Goal: Task Accomplishment & Management: Use online tool/utility

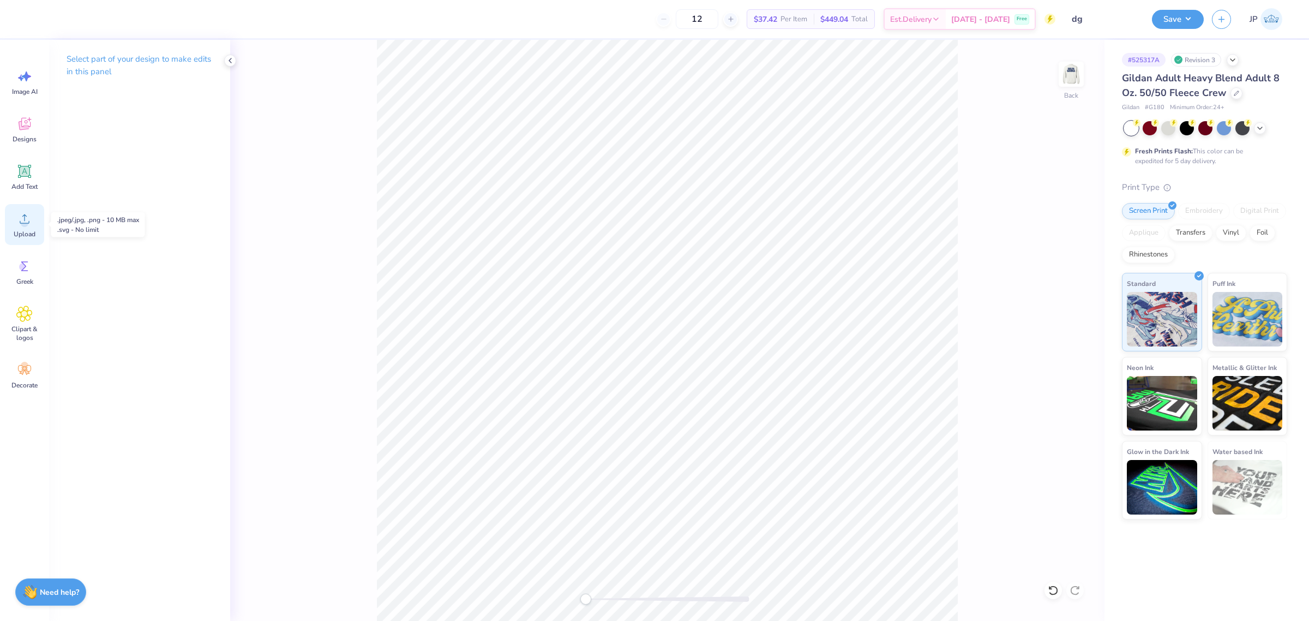
click at [16, 226] on icon at bounding box center [24, 219] width 16 height 16
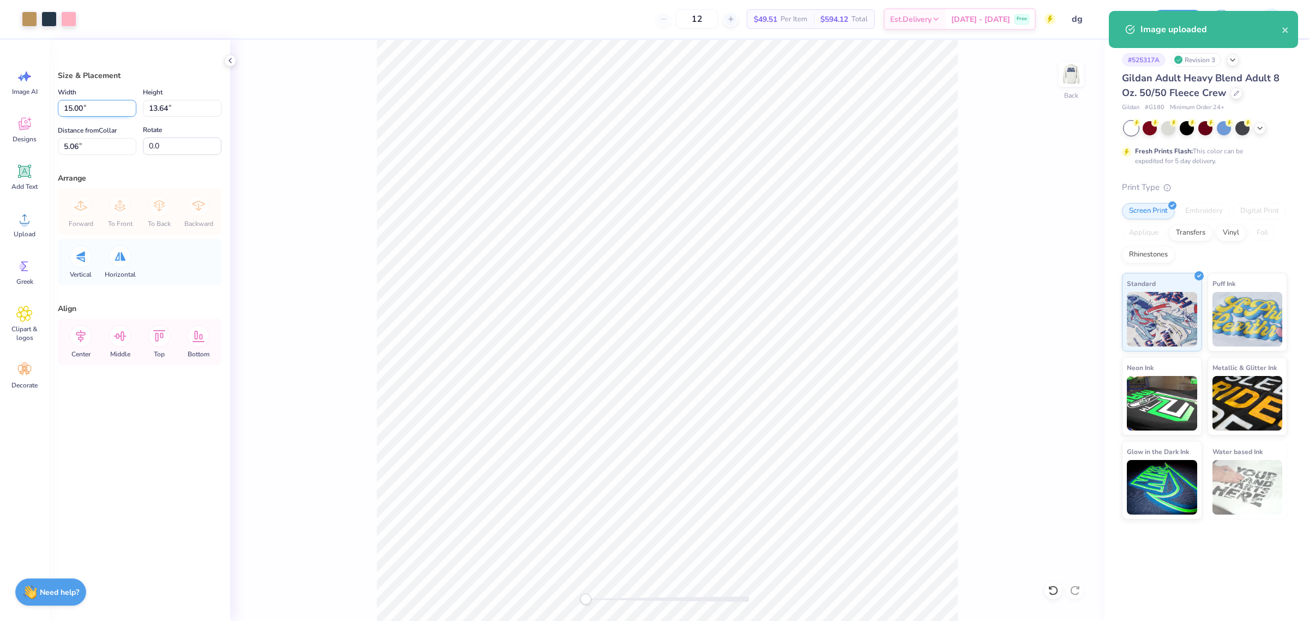
click at [81, 107] on input "15.00" at bounding box center [97, 108] width 79 height 17
drag, startPoint x: 81, startPoint y: 107, endPoint x: 301, endPoint y: 118, distance: 220.1
click at [126, 109] on input "15.00" at bounding box center [97, 108] width 79 height 17
type input "3.50"
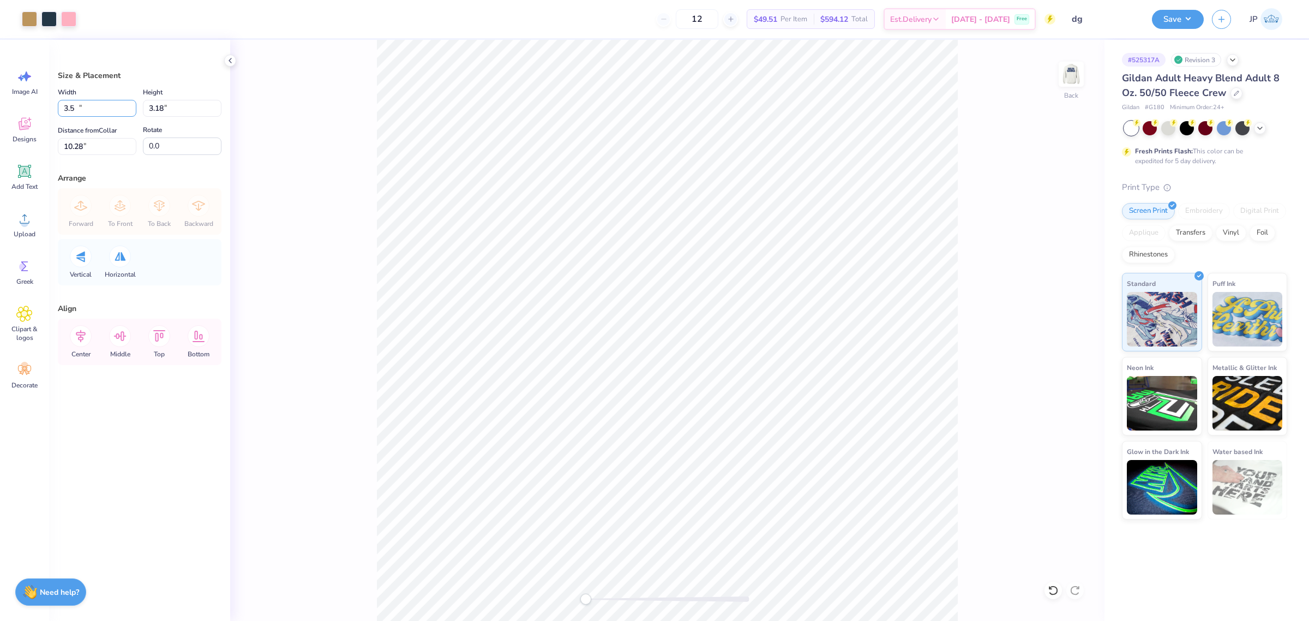
type input "3.18"
type input "10.28"
drag, startPoint x: 94, startPoint y: 101, endPoint x: 0, endPoint y: 90, distance: 94.5
click at [0, 100] on div "Art colors 12 $49.51 Per Item $594.12 Total Est. Delivery Oct 11 - 14 Free Desi…" at bounding box center [654, 310] width 1309 height 621
type input "4.00"
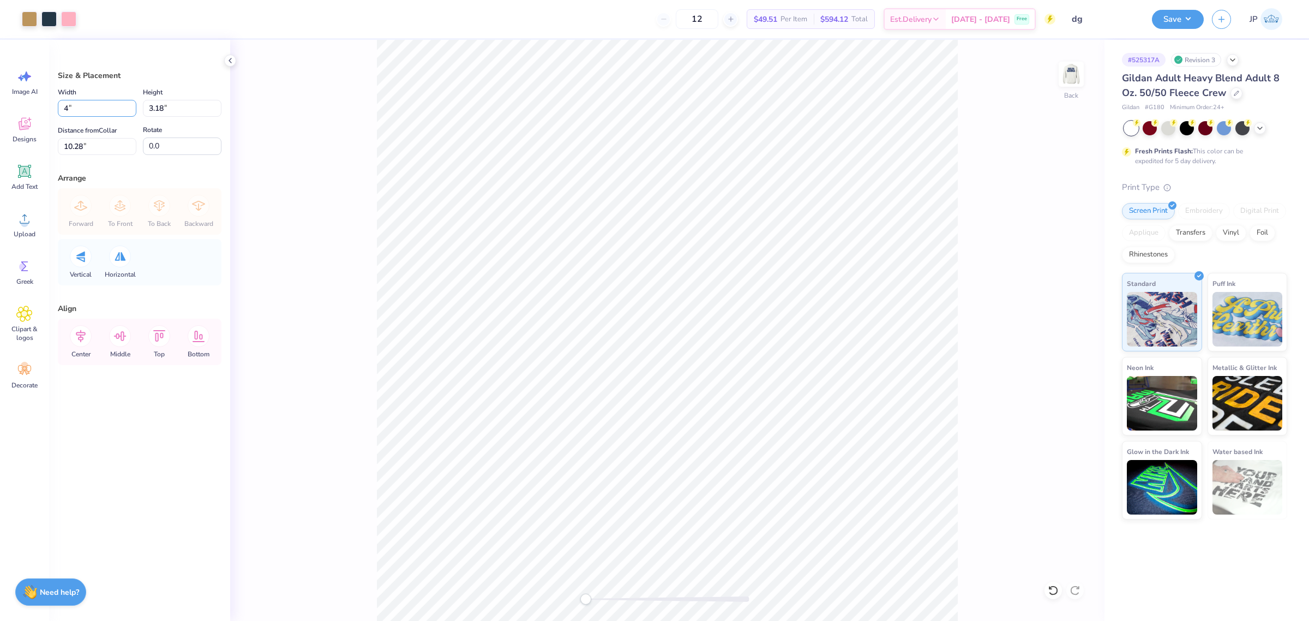
type input "3.64"
drag, startPoint x: 82, startPoint y: 140, endPoint x: 0, endPoint y: 143, distance: 81.9
click at [4, 142] on div "Art colors 12 $49.51 Per Item $594.12 Total Est. Delivery Oct 11 - 14 Free Desi…" at bounding box center [654, 310] width 1309 height 621
type input "3"
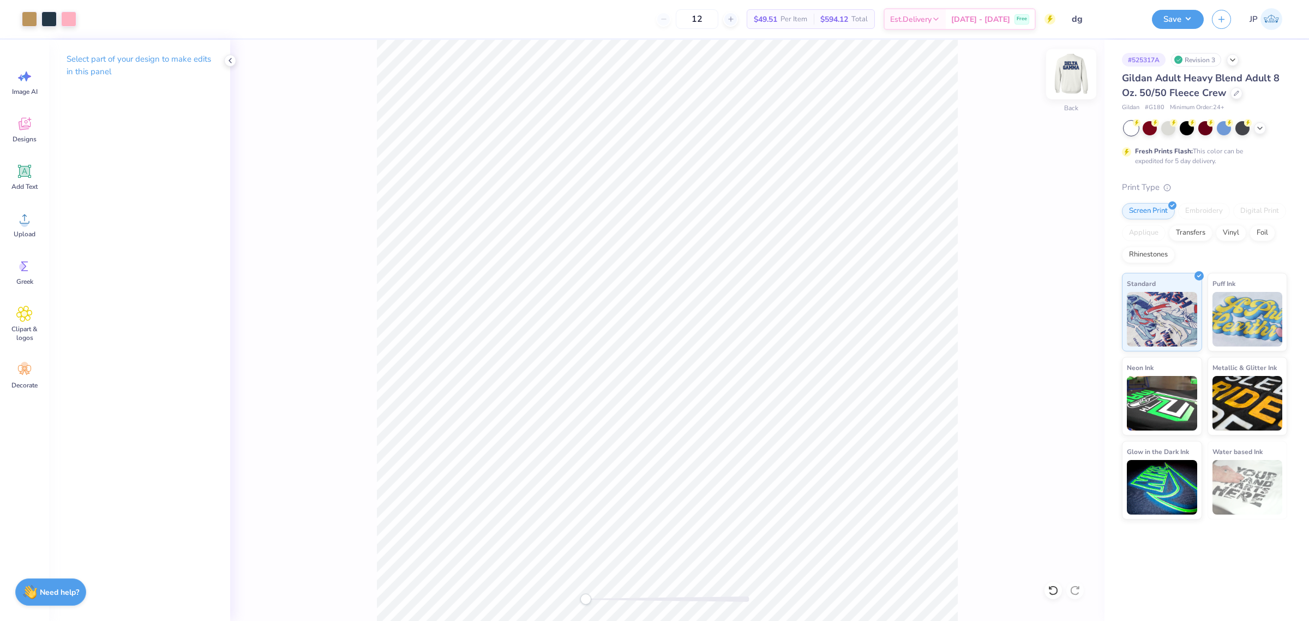
click at [1076, 74] on img at bounding box center [1072, 74] width 44 height 44
click at [27, 217] on icon at bounding box center [24, 219] width 16 height 16
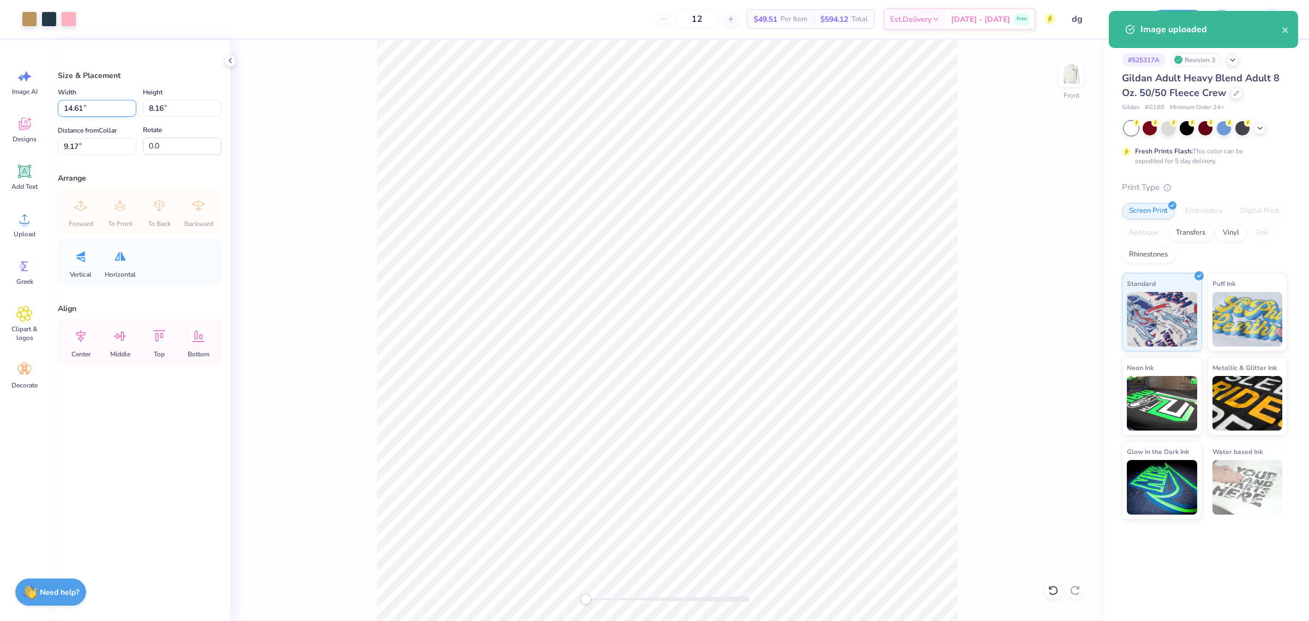
click at [81, 106] on input "14.61" at bounding box center [97, 108] width 79 height 17
drag, startPoint x: 81, startPoint y: 106, endPoint x: 325, endPoint y: 99, distance: 243.9
click at [101, 105] on input "14.61" at bounding box center [97, 108] width 79 height 17
type input "12.54"
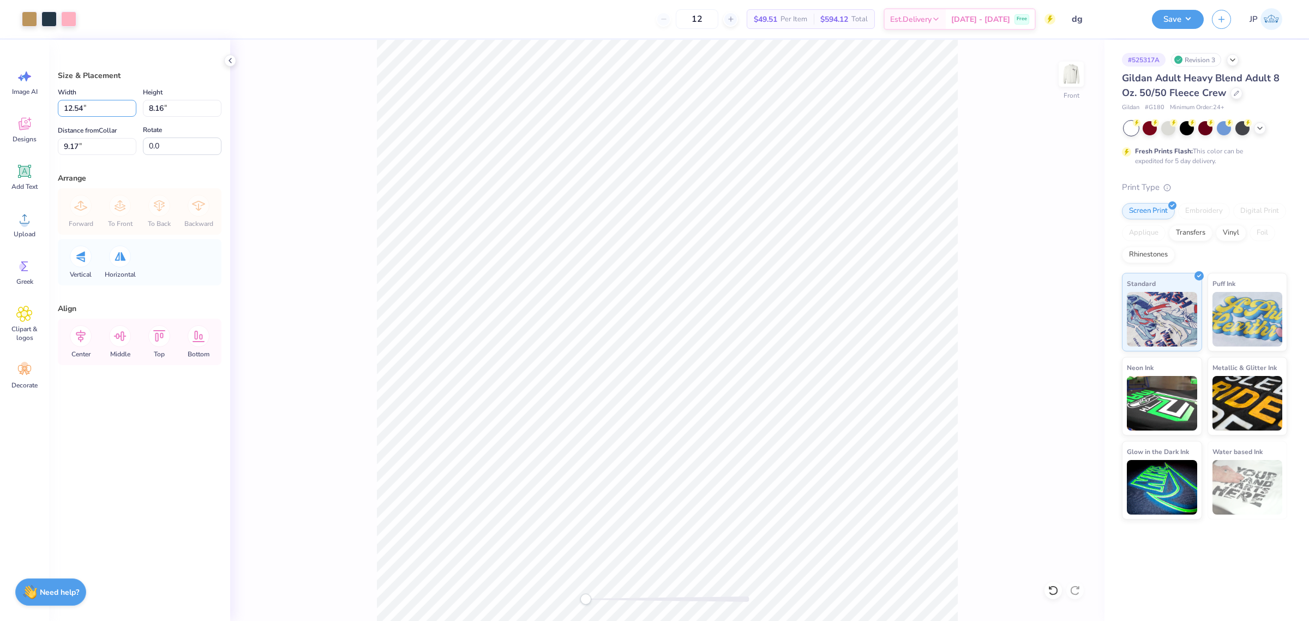
type input "7.00"
type input "9.75"
drag, startPoint x: 107, startPoint y: 104, endPoint x: 0, endPoint y: 86, distance: 109.0
click at [0, 89] on div "Art colors 12 $49.51 Per Item $594.12 Total Est. Delivery Oct 11 - 14 Free Desi…" at bounding box center [654, 310] width 1309 height 621
type input "12.50"
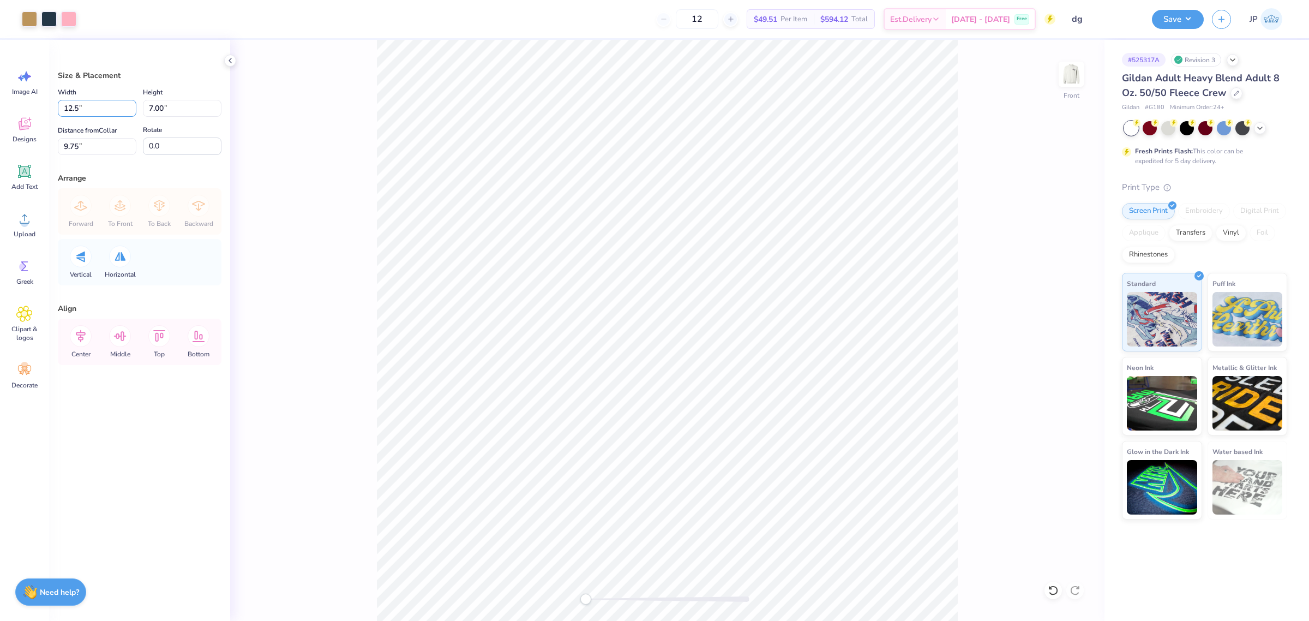
type input "6.98"
drag, startPoint x: 78, startPoint y: 146, endPoint x: 0, endPoint y: 132, distance: 79.3
click at [0, 137] on div "Art colors 12 $49.51 Per Item $594.12 Total Est. Delivery Oct 11 - 14 Free Desi…" at bounding box center [654, 310] width 1309 height 621
type input "3"
drag, startPoint x: 97, startPoint y: 112, endPoint x: 1, endPoint y: 98, distance: 97.0
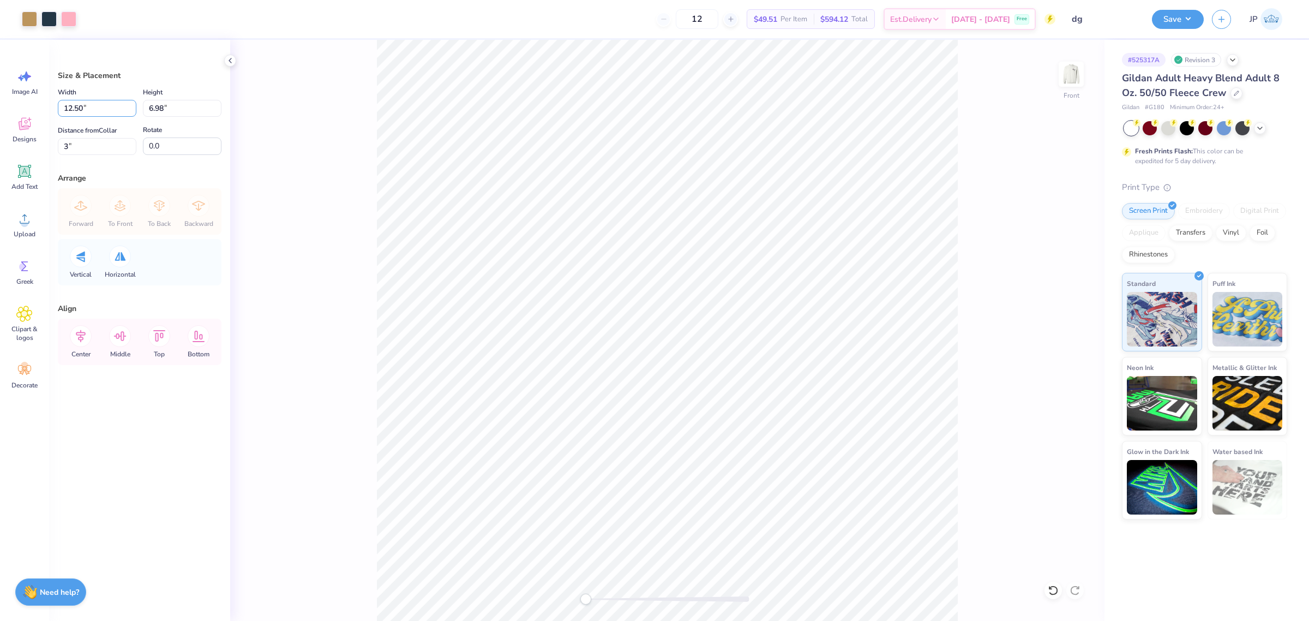
click at [0, 98] on div "Art colors 12 $49.51 Per Item $594.12 Total Est. Delivery Oct 11 - 14 Free Desi…" at bounding box center [654, 310] width 1309 height 621
type input "12.00"
type input "6.70"
drag, startPoint x: 97, startPoint y: 143, endPoint x: 85, endPoint y: 143, distance: 11.5
click at [85, 143] on input "3.14" at bounding box center [97, 146] width 79 height 17
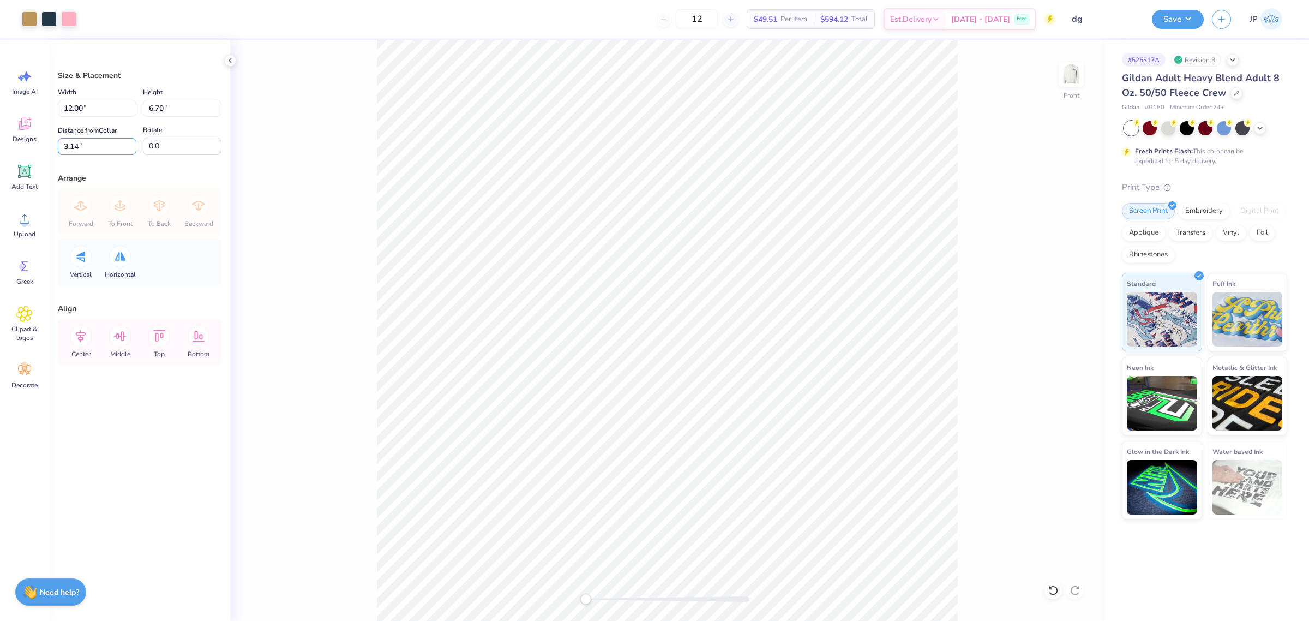
drag, startPoint x: 85, startPoint y: 143, endPoint x: 0, endPoint y: 137, distance: 85.3
click at [0, 137] on div "Art colors 12 $49.51 Per Item $594.12 Total Est. Delivery Oct 11 - 14 Free Desi…" at bounding box center [654, 310] width 1309 height 621
type input "3"
click at [1068, 73] on img at bounding box center [1072, 74] width 44 height 44
click at [1066, 71] on img at bounding box center [1071, 74] width 22 height 22
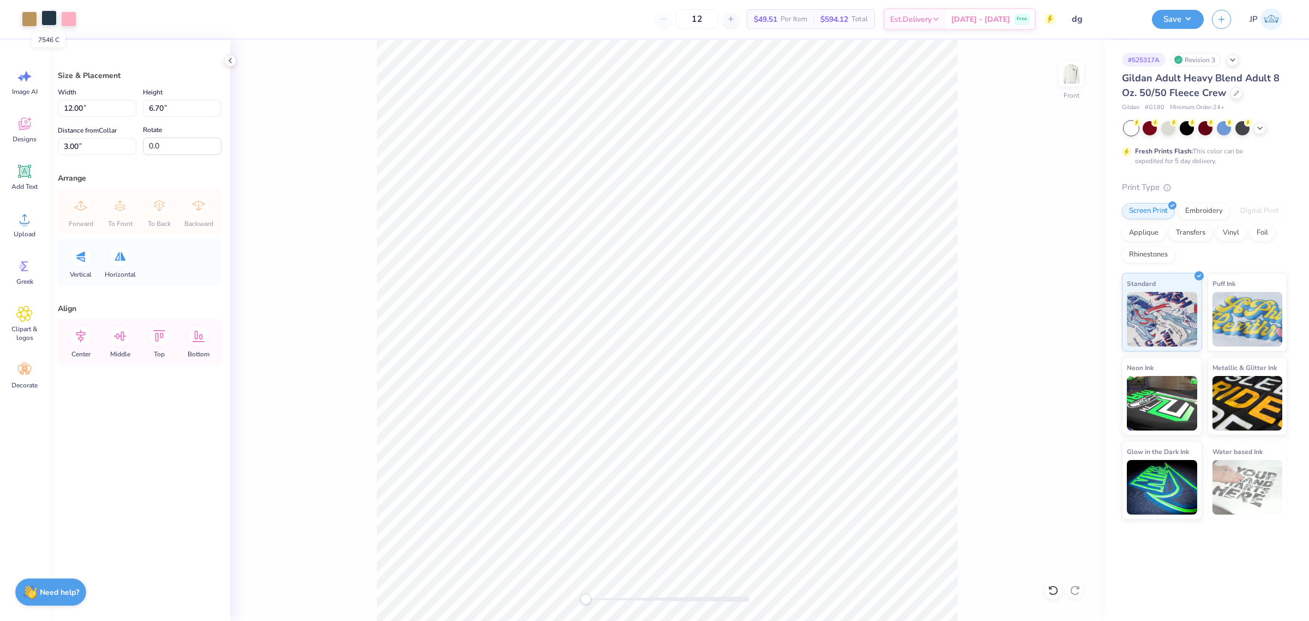
click at [47, 18] on div at bounding box center [48, 17] width 15 height 15
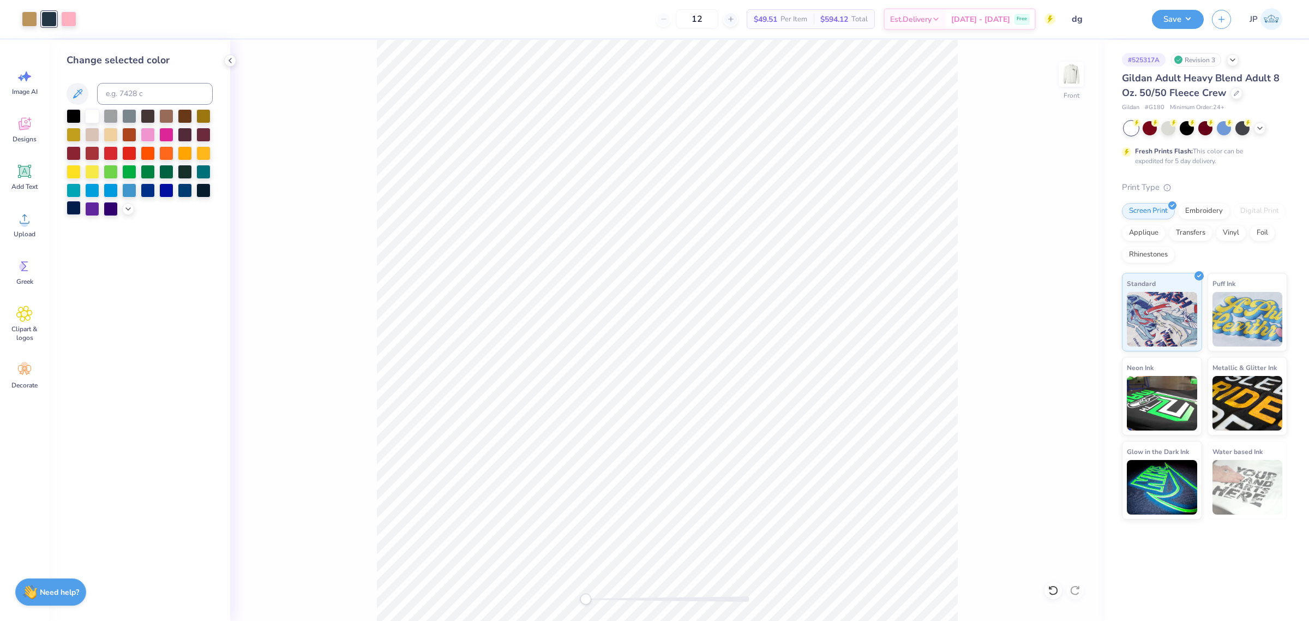
click at [72, 210] on div at bounding box center [74, 208] width 14 height 14
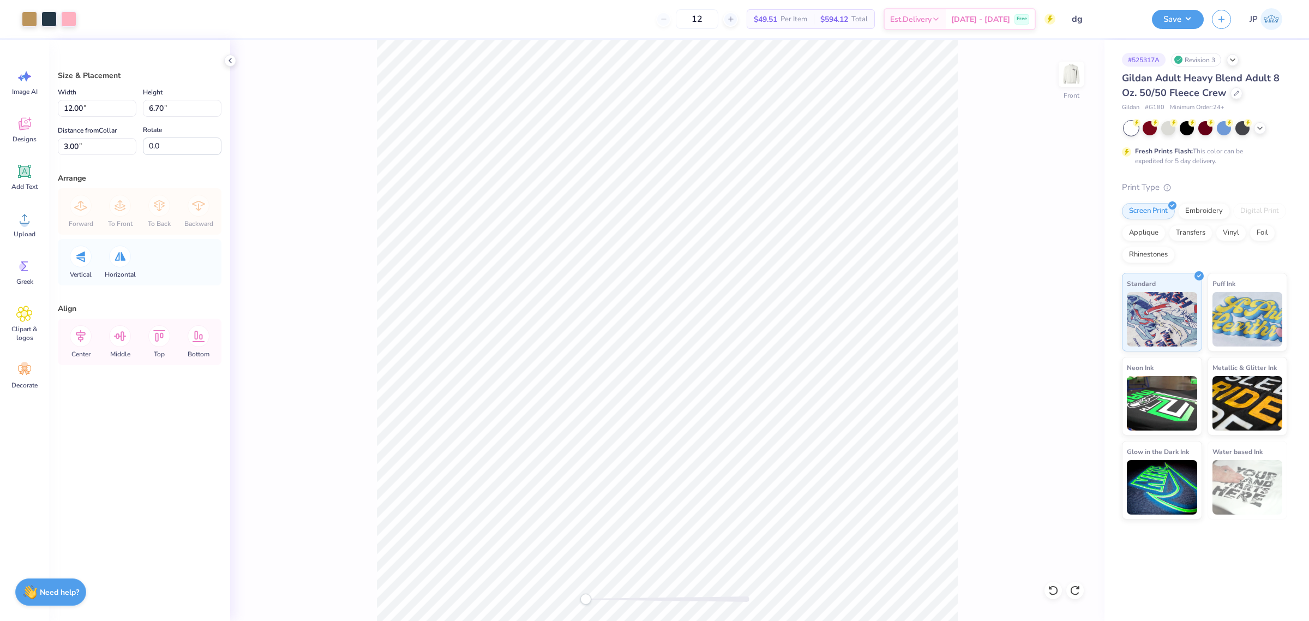
click at [131, 207] on div "Forward To Front To Back Backward" at bounding box center [139, 211] width 157 height 46
click at [56, 17] on div at bounding box center [48, 17] width 15 height 15
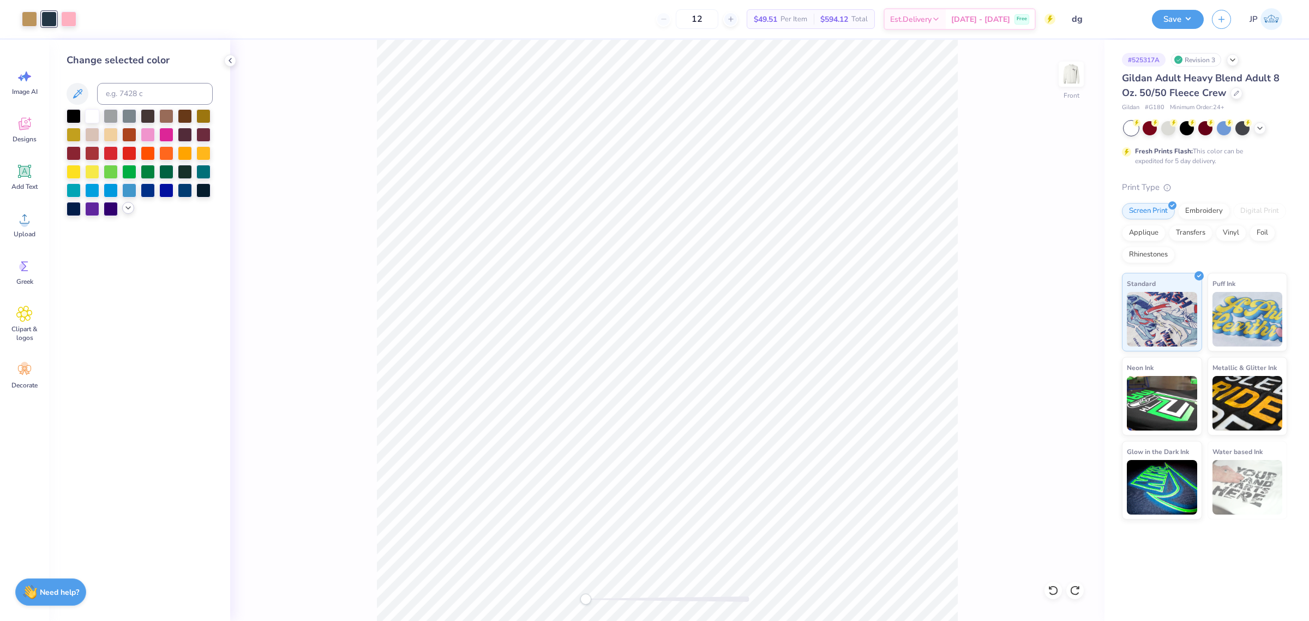
click at [128, 208] on icon at bounding box center [128, 207] width 9 height 9
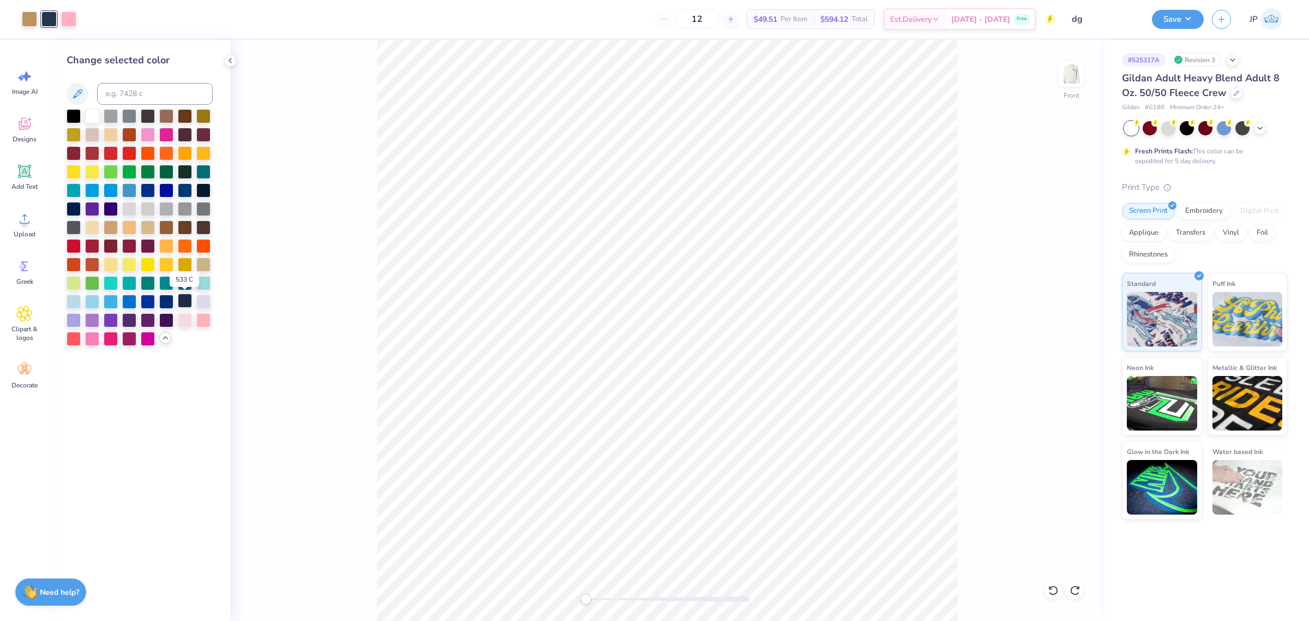
click at [183, 302] on div at bounding box center [185, 300] width 14 height 14
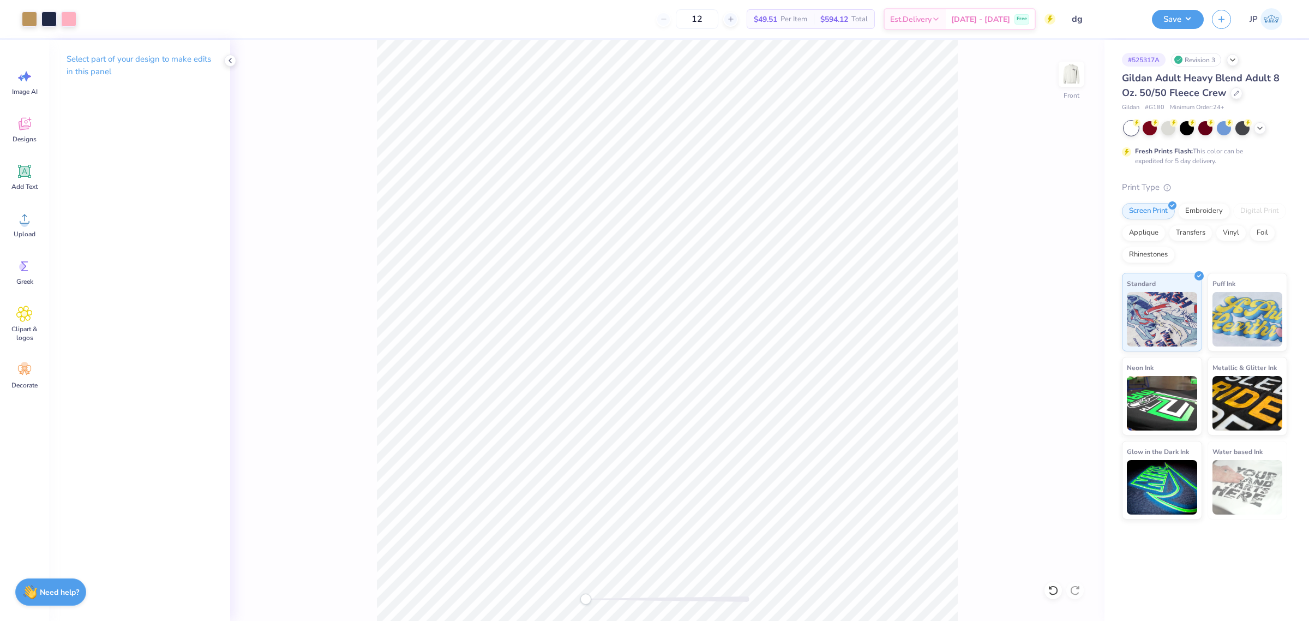
drag, startPoint x: 1063, startPoint y: 79, endPoint x: 1023, endPoint y: 80, distance: 39.8
click at [1063, 80] on img at bounding box center [1071, 74] width 22 height 22
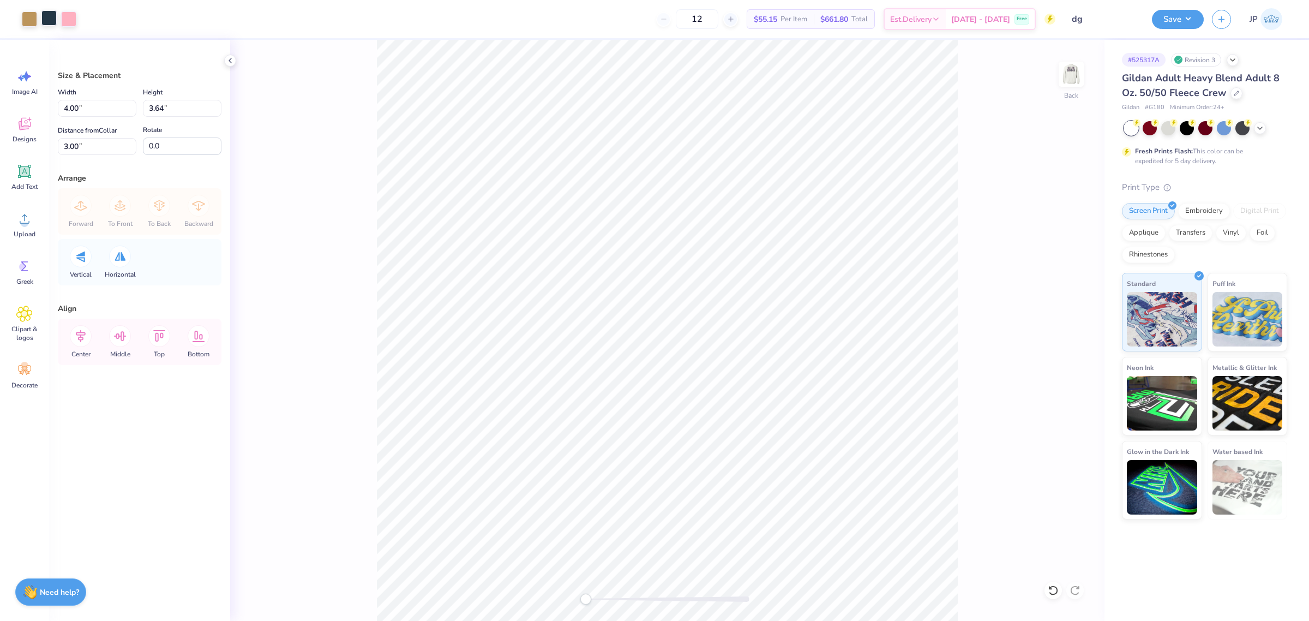
click at [47, 18] on div at bounding box center [48, 17] width 15 height 15
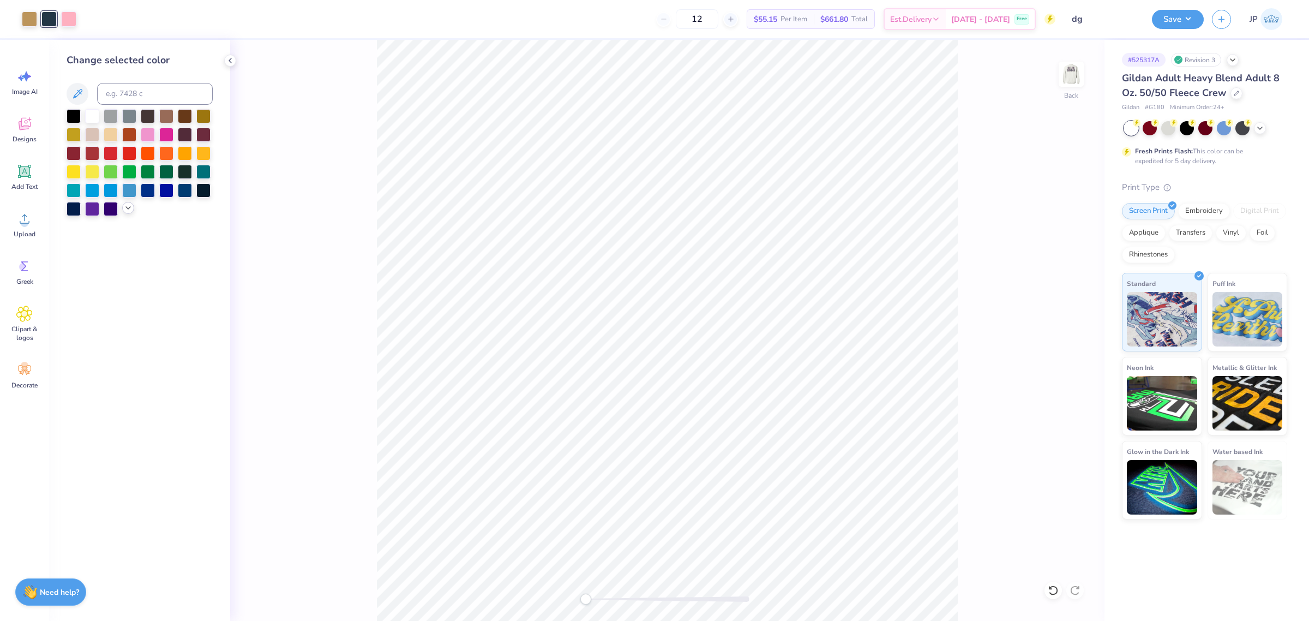
click at [132, 210] on div at bounding box center [140, 162] width 146 height 107
click at [127, 206] on icon at bounding box center [128, 207] width 9 height 9
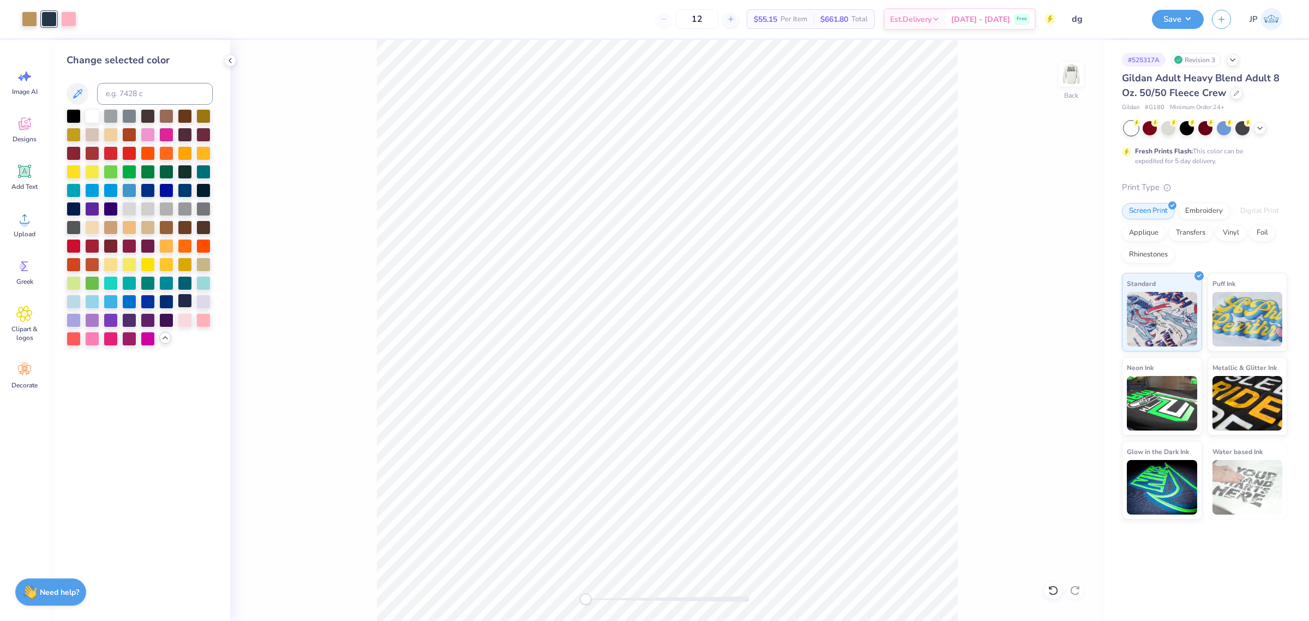
click at [178, 306] on div at bounding box center [185, 300] width 14 height 14
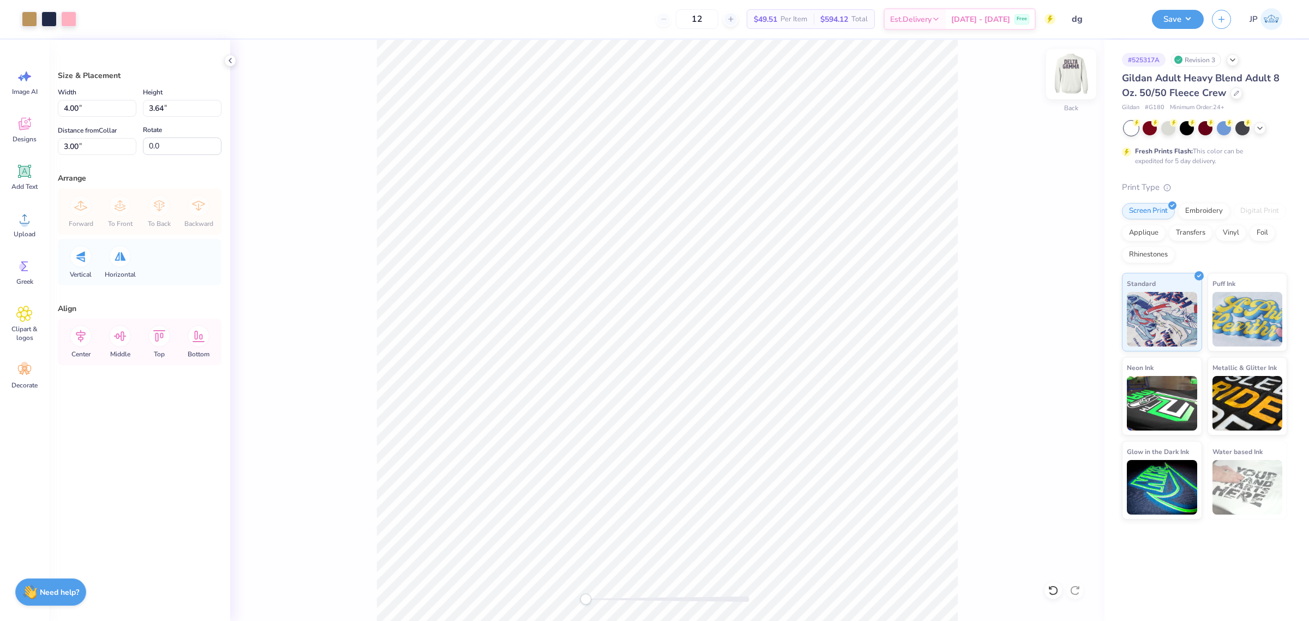
click at [1065, 82] on img at bounding box center [1072, 74] width 44 height 44
click at [1168, 7] on div "Save JP" at bounding box center [1230, 19] width 157 height 38
click at [1184, 26] on button "Save" at bounding box center [1178, 17] width 52 height 19
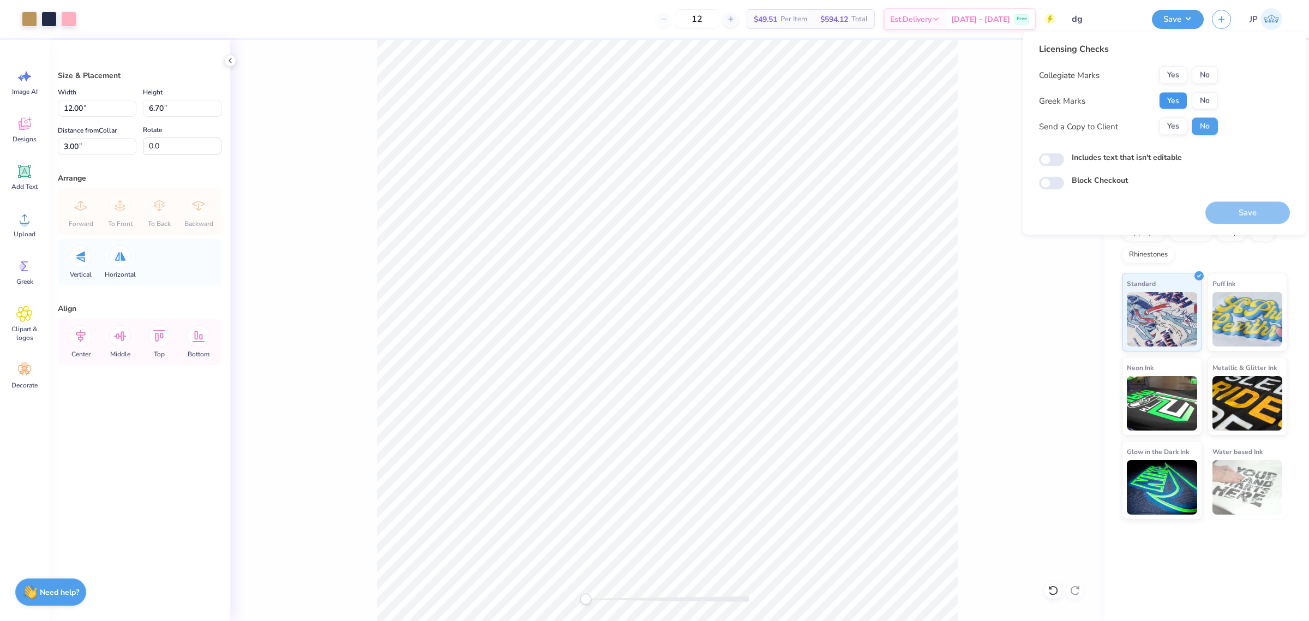
click at [1177, 109] on button "Yes" at bounding box center [1173, 100] width 28 height 17
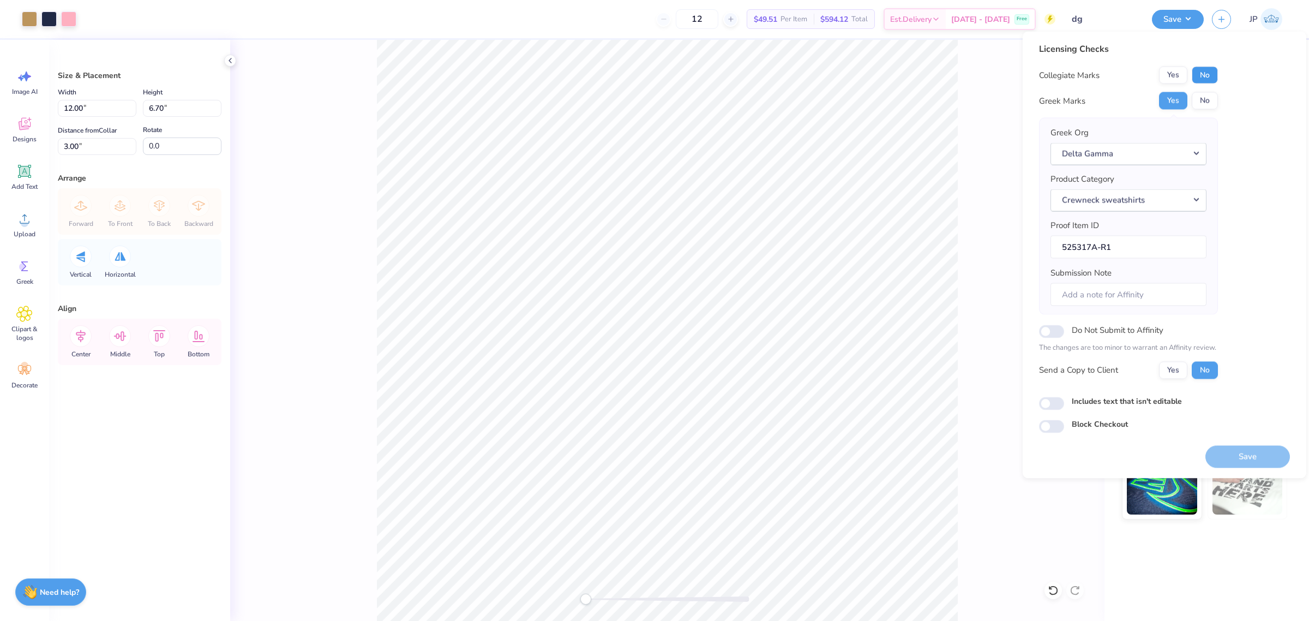
click at [1203, 82] on button "No" at bounding box center [1205, 75] width 26 height 17
click at [1238, 460] on button "Save" at bounding box center [1248, 456] width 85 height 22
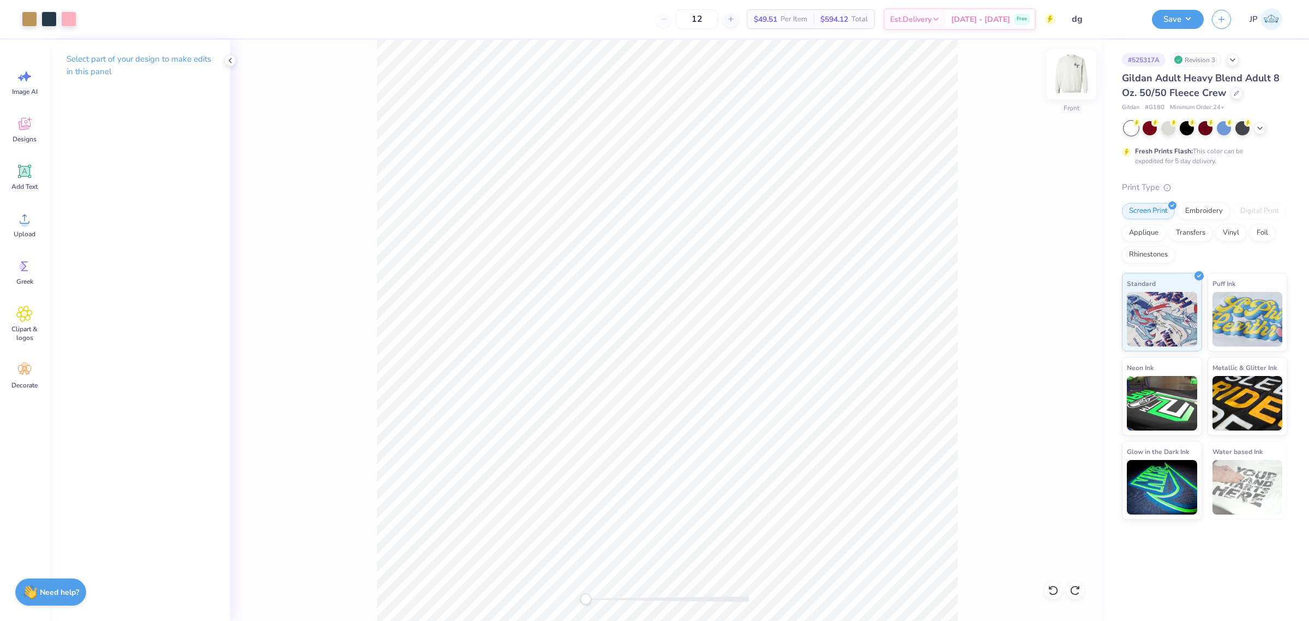
click at [1080, 70] on div "Front" at bounding box center [667, 330] width 874 height 581
click at [1072, 67] on img at bounding box center [1072, 74] width 44 height 44
click at [1059, 78] on img at bounding box center [1072, 74] width 44 height 44
click at [1067, 67] on img at bounding box center [1072, 74] width 44 height 44
click at [1177, 16] on button "Save" at bounding box center [1178, 17] width 52 height 19
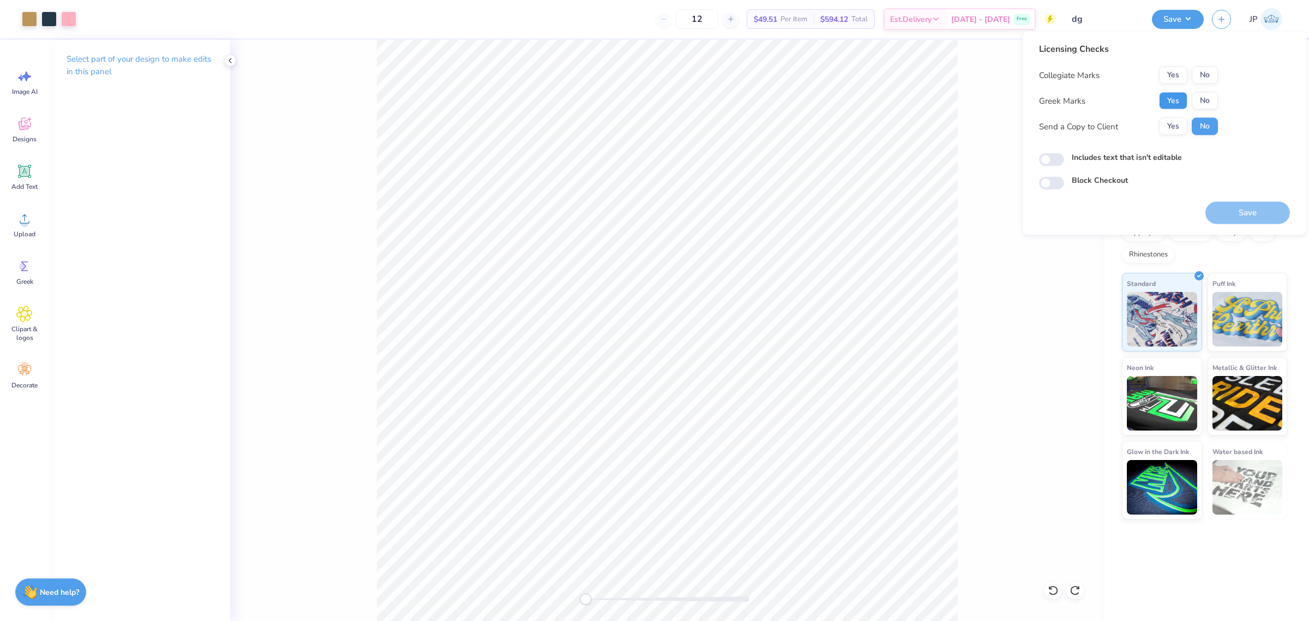
click at [1184, 99] on button "Yes" at bounding box center [1173, 100] width 28 height 17
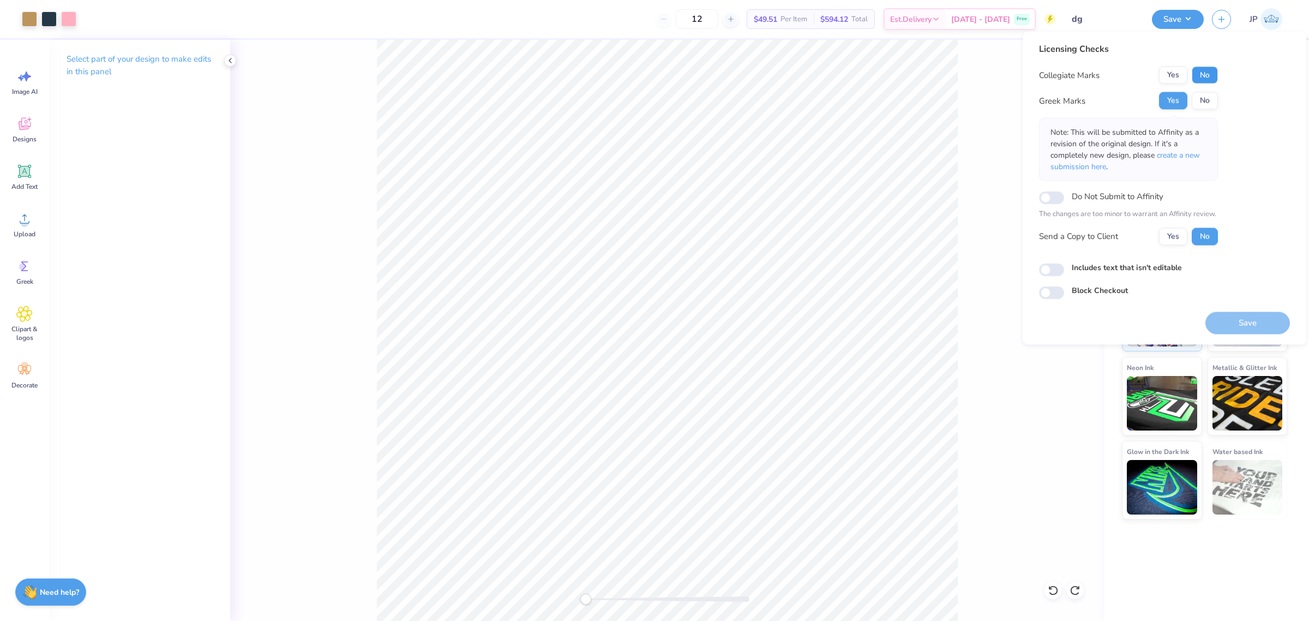
click at [1198, 78] on button "No" at bounding box center [1205, 75] width 26 height 17
click at [1216, 318] on button "Save" at bounding box center [1248, 322] width 85 height 22
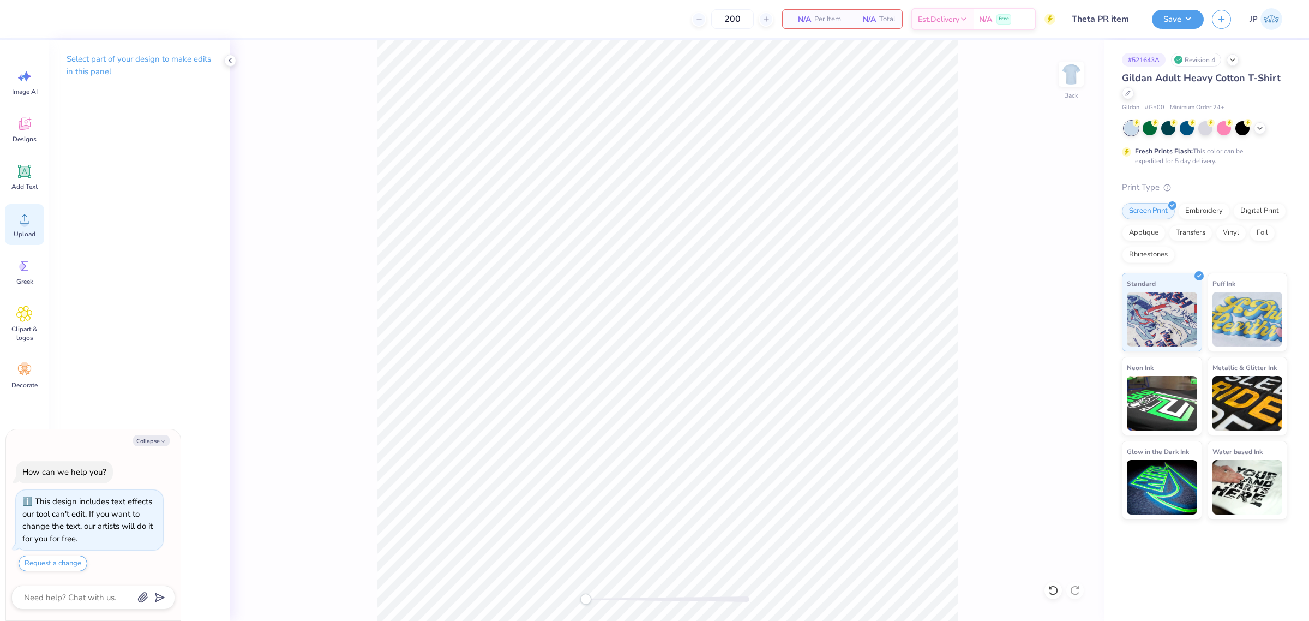
click at [34, 218] on div "Upload" at bounding box center [24, 224] width 39 height 41
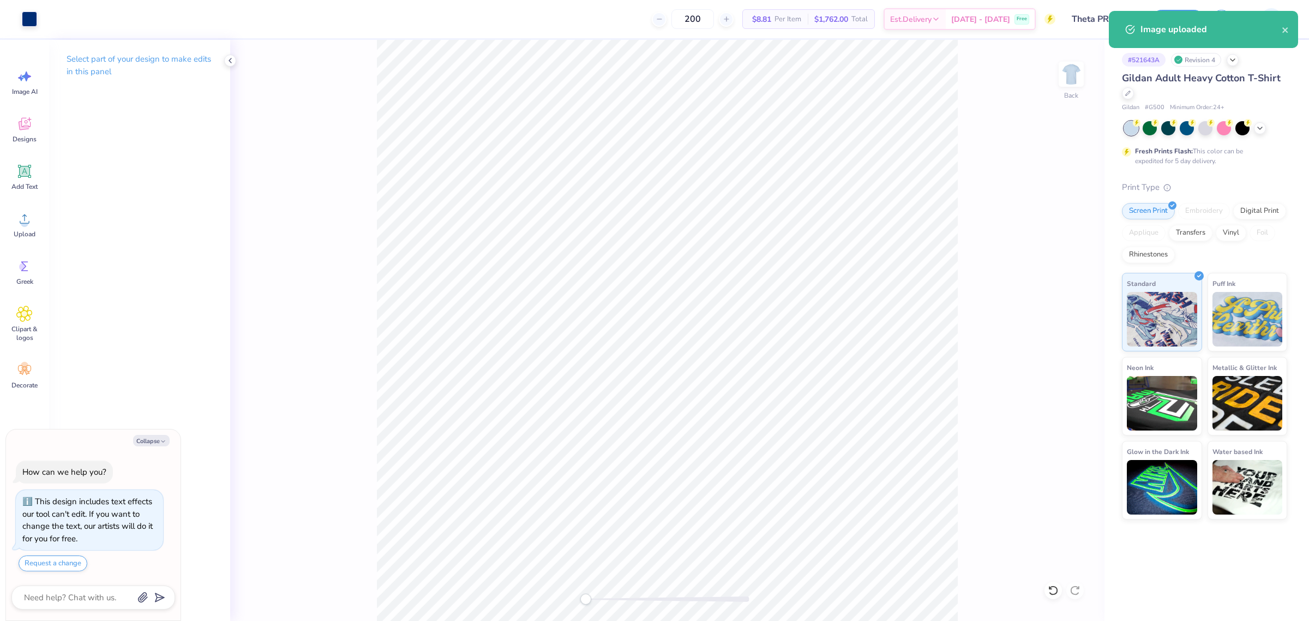
type textarea "x"
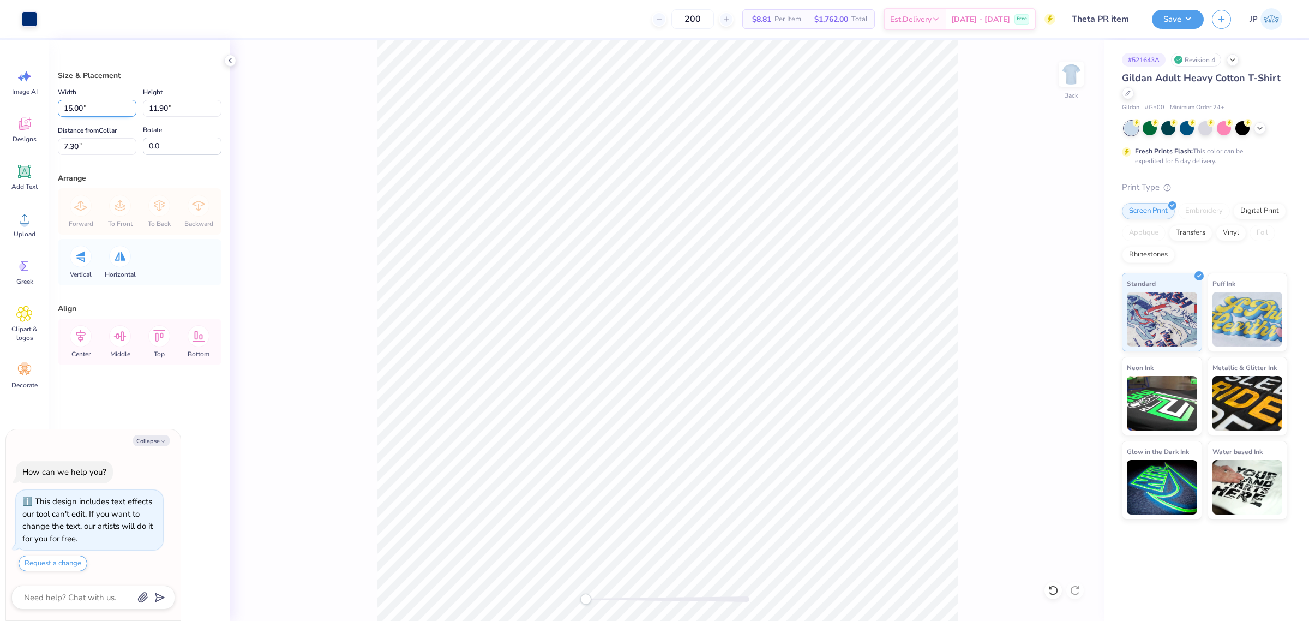
click at [86, 106] on input "15.00" at bounding box center [97, 108] width 79 height 17
type input "4"
type textarea "x"
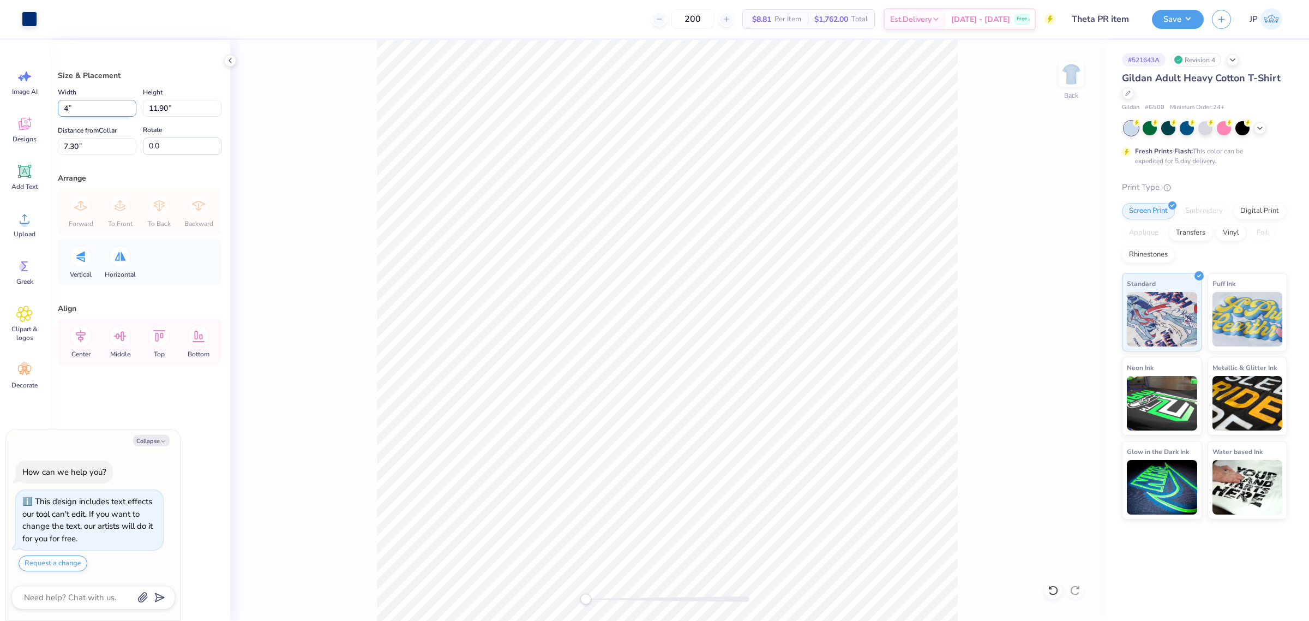
type input "4.00"
type input "3.17"
type input "11.66"
click at [551, 579] on div "Back" at bounding box center [667, 330] width 874 height 581
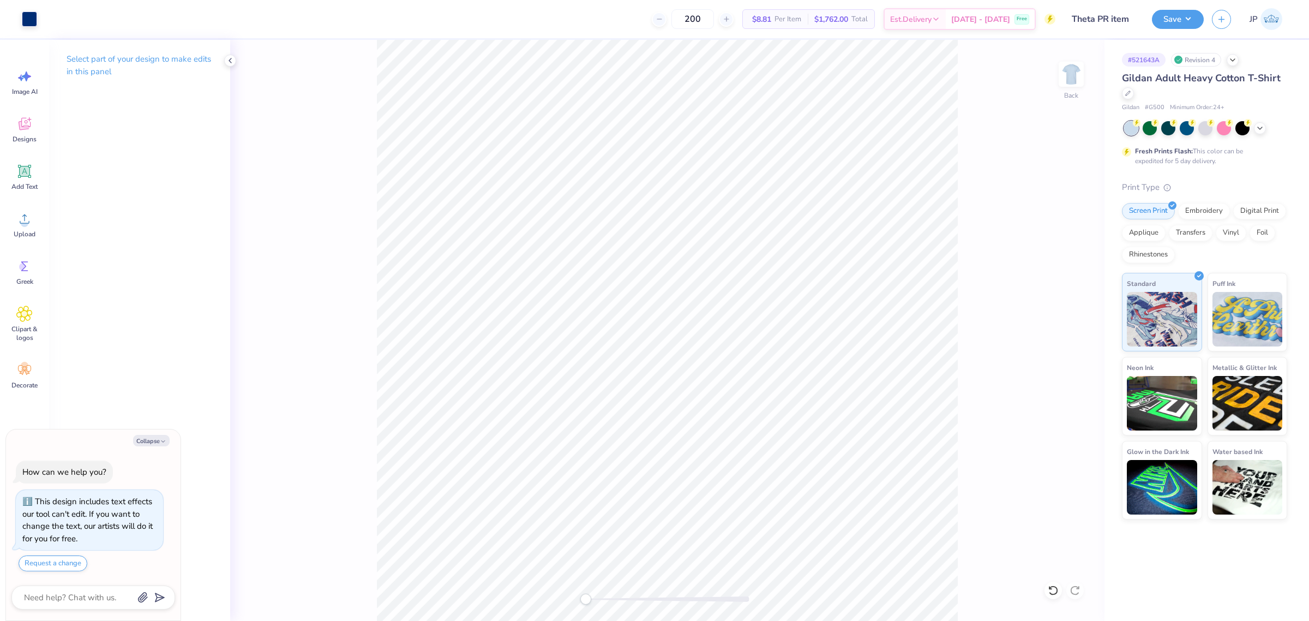
type textarea "x"
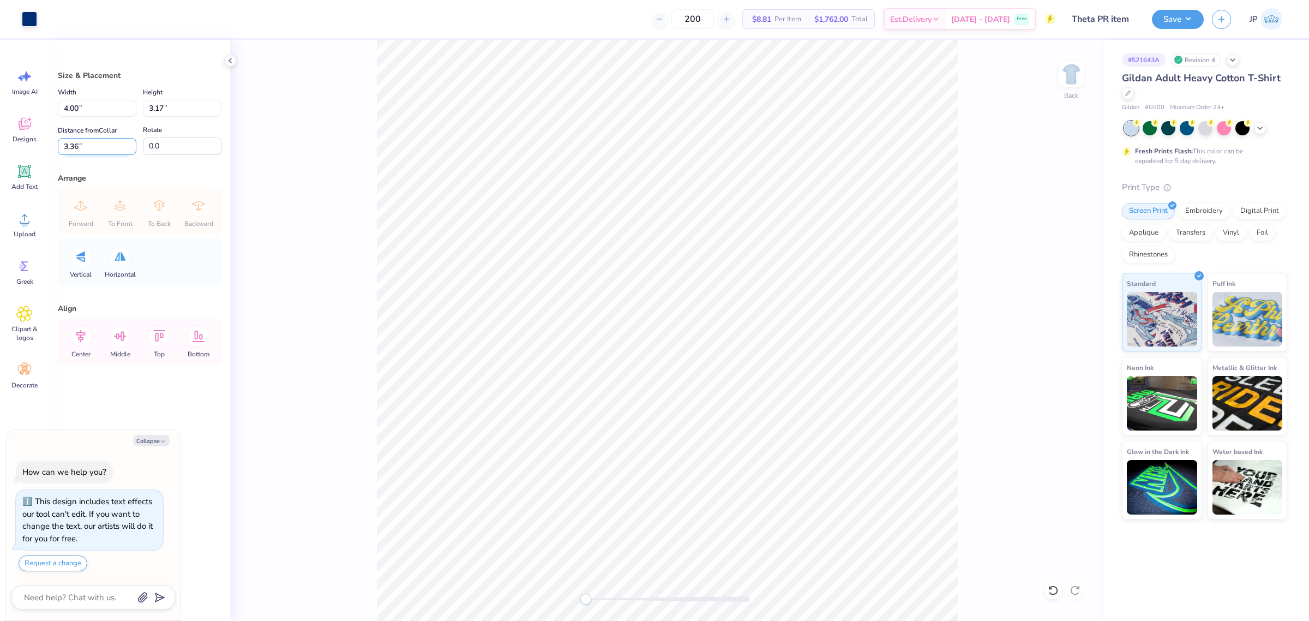
click at [99, 149] on input "3.36" at bounding box center [97, 146] width 79 height 17
type input "3"
click at [1176, 25] on button "Save" at bounding box center [1178, 17] width 52 height 19
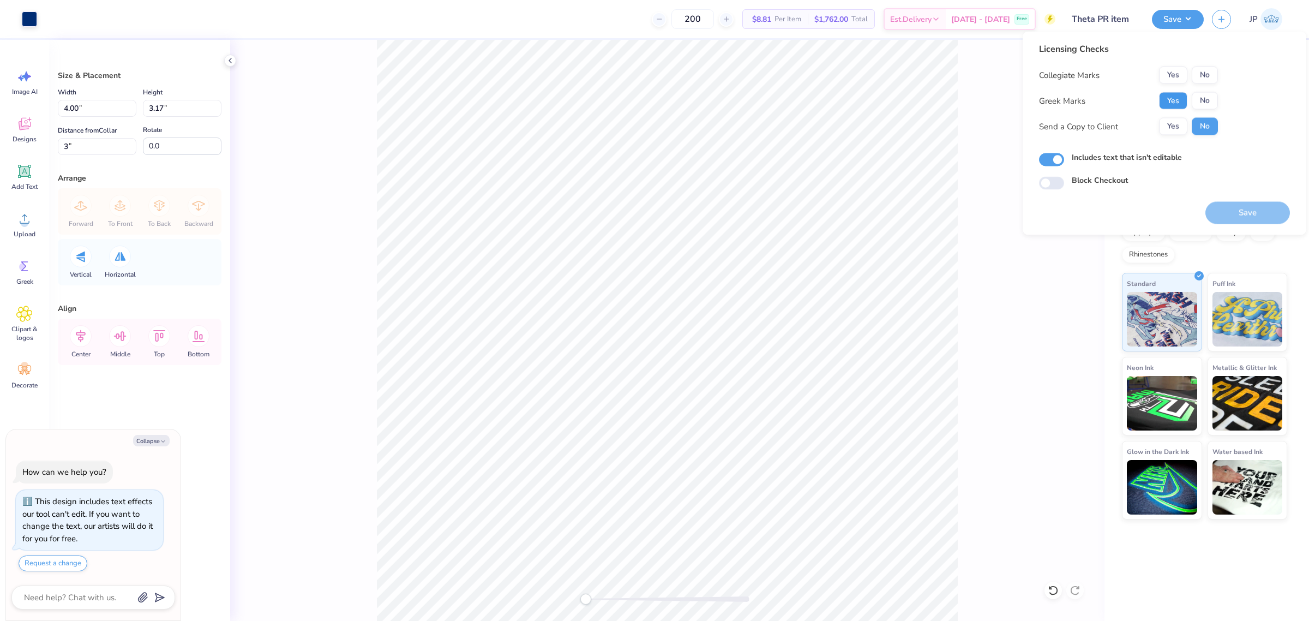
click at [1168, 97] on button "Yes" at bounding box center [1173, 100] width 28 height 17
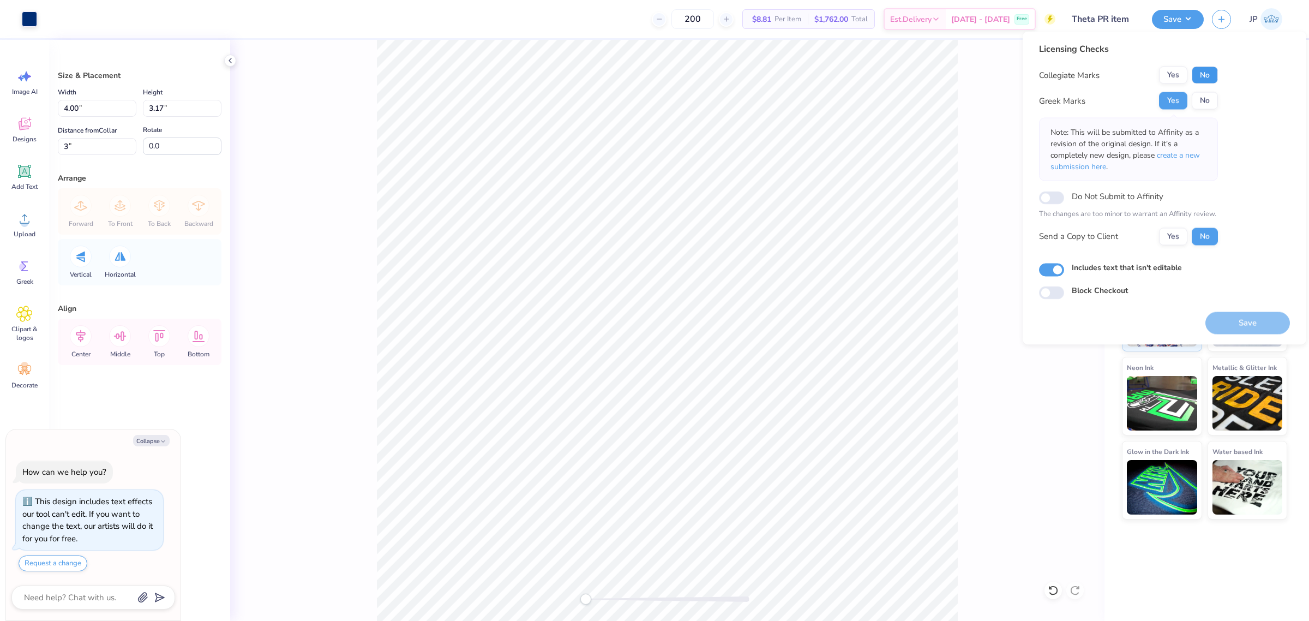
click at [1209, 73] on button "No" at bounding box center [1205, 75] width 26 height 17
click at [1245, 323] on button "Save" at bounding box center [1248, 322] width 85 height 22
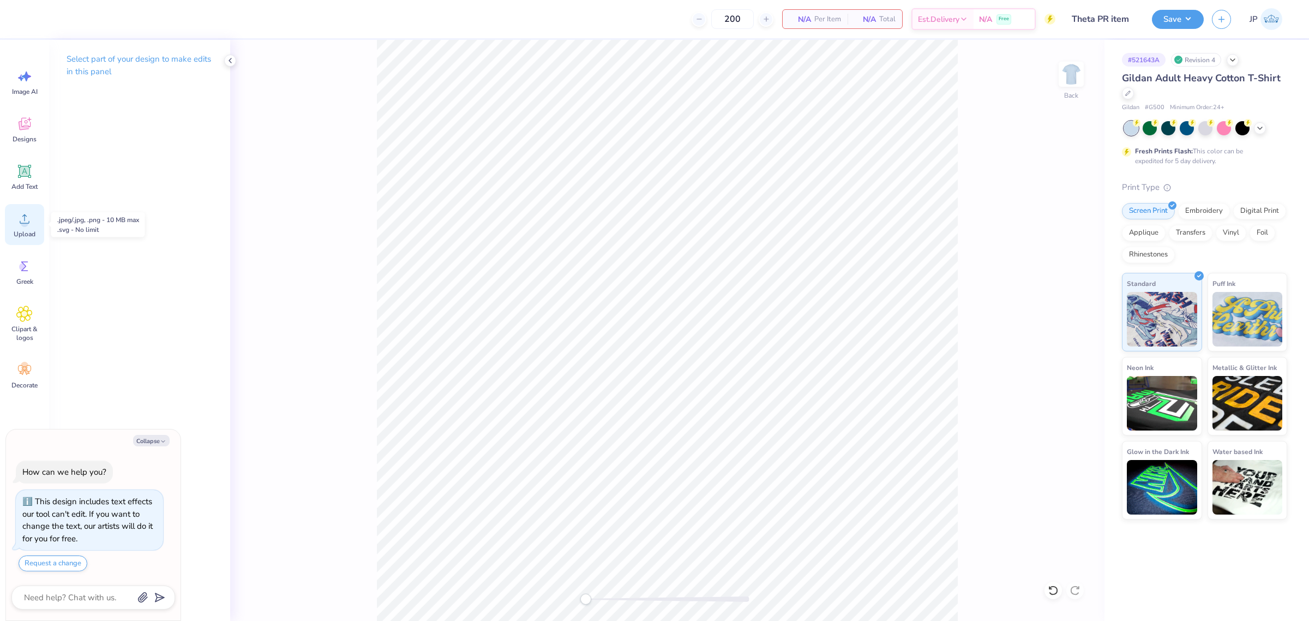
click at [31, 228] on div "Upload" at bounding box center [24, 224] width 39 height 41
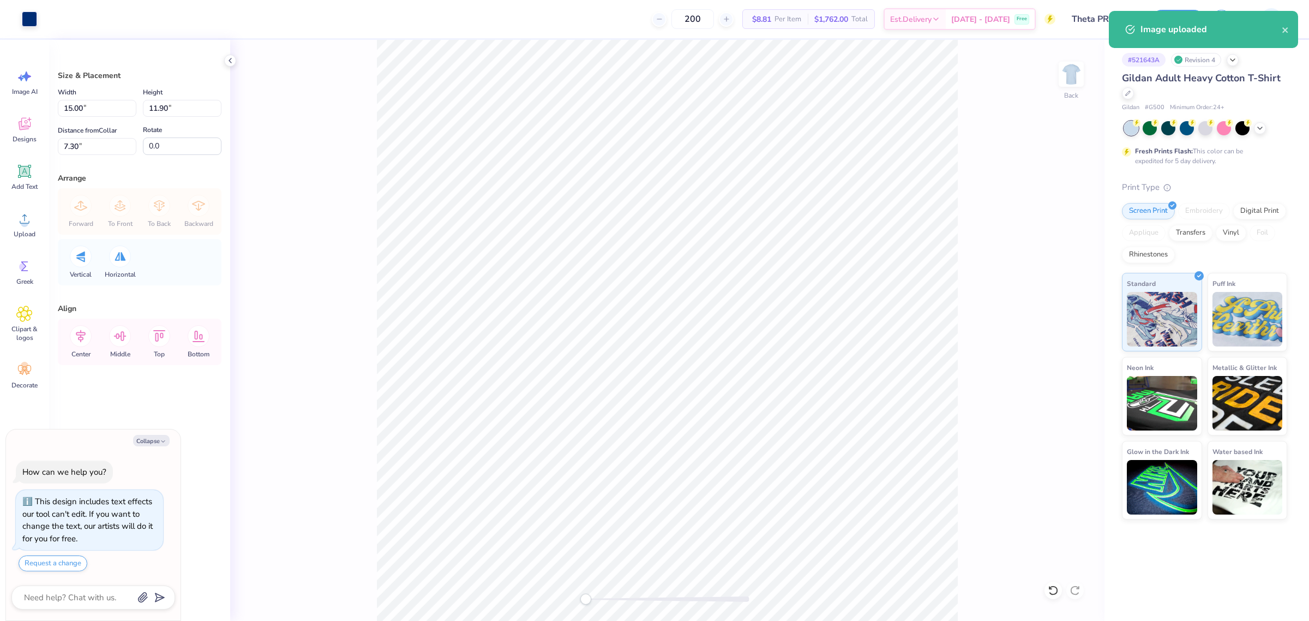
click at [551, 456] on div "Back" at bounding box center [667, 330] width 874 height 581
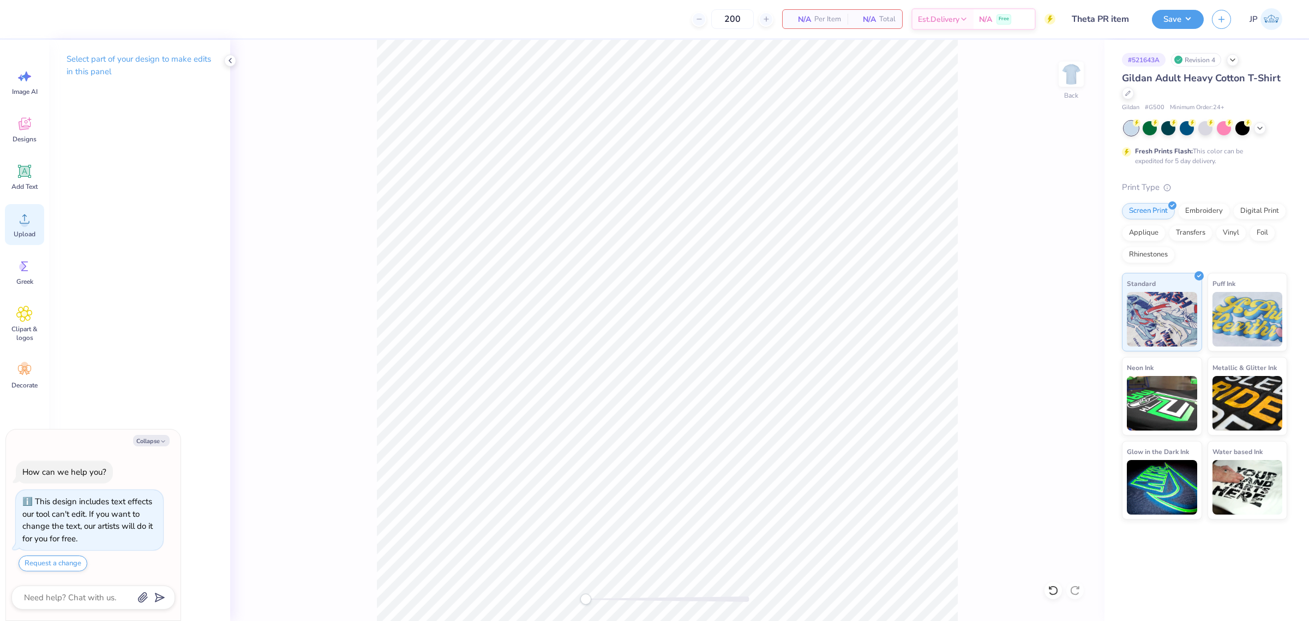
click at [34, 228] on div "Upload" at bounding box center [24, 224] width 39 height 41
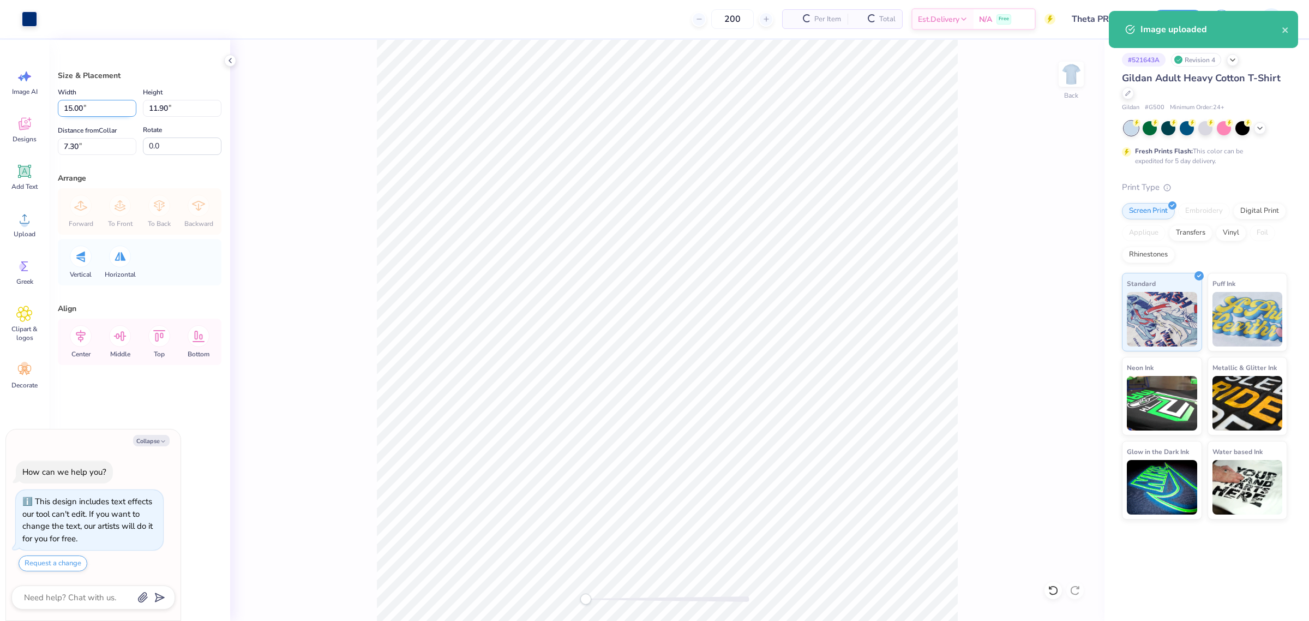
type textarea "x"
click at [98, 107] on input "15.00" at bounding box center [97, 108] width 79 height 17
type input "4"
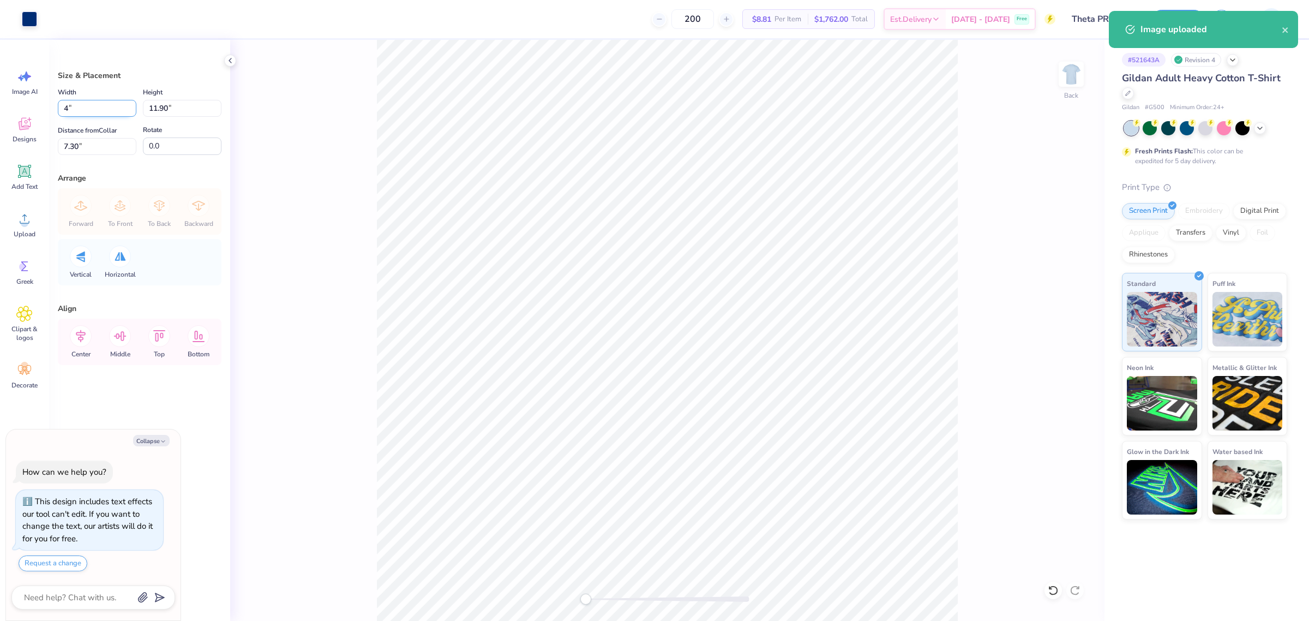
type textarea "x"
type input "4.00"
type input "3.17"
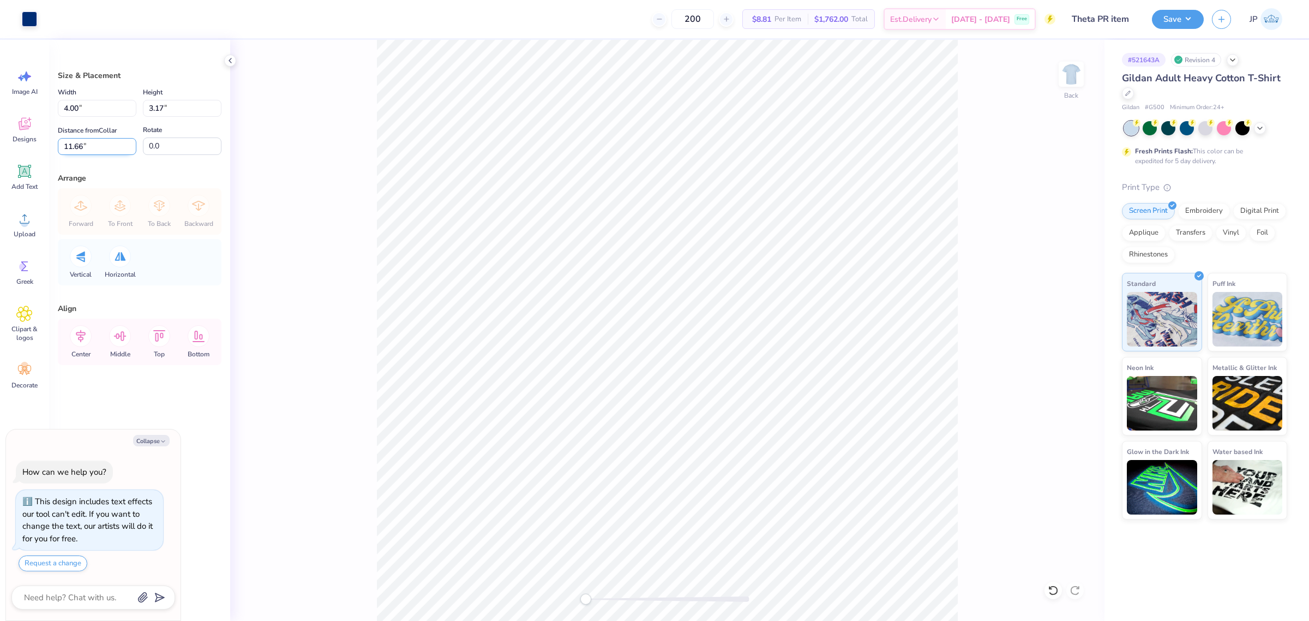
click at [82, 146] on input "11.66" at bounding box center [97, 146] width 79 height 17
drag, startPoint x: 82, startPoint y: 146, endPoint x: 64, endPoint y: 134, distance: 21.3
click at [75, 142] on input "11.66" at bounding box center [97, 146] width 79 height 17
type input "3"
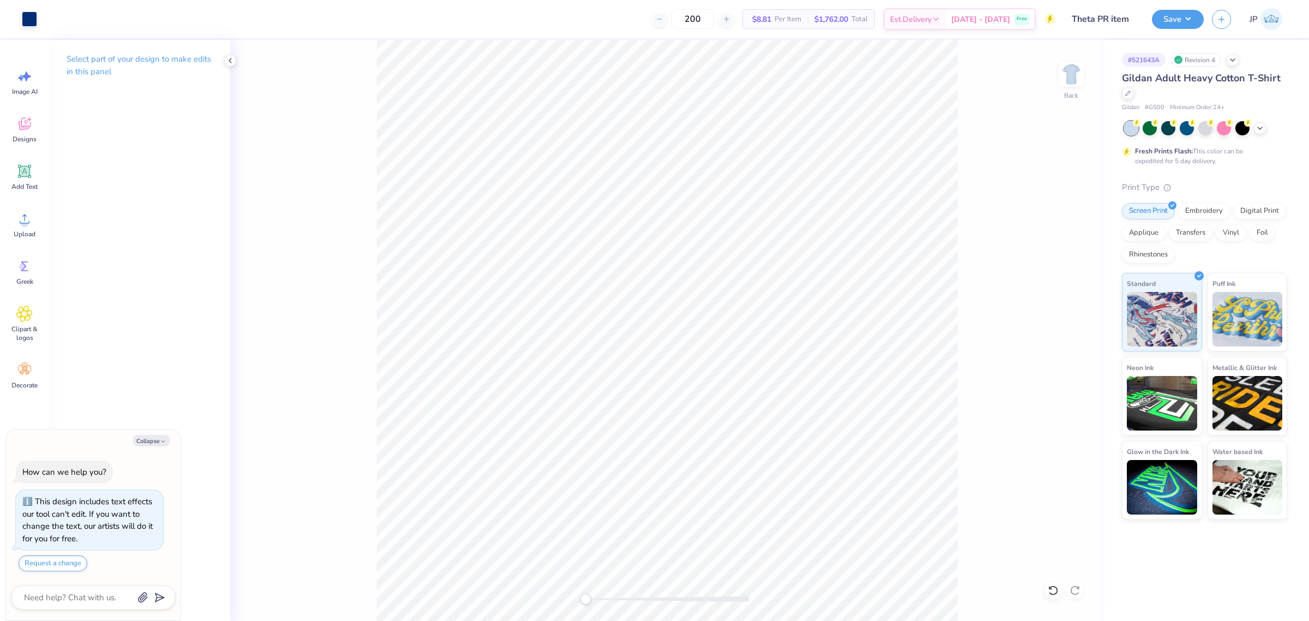
click at [452, 573] on div "Back" at bounding box center [667, 330] width 874 height 581
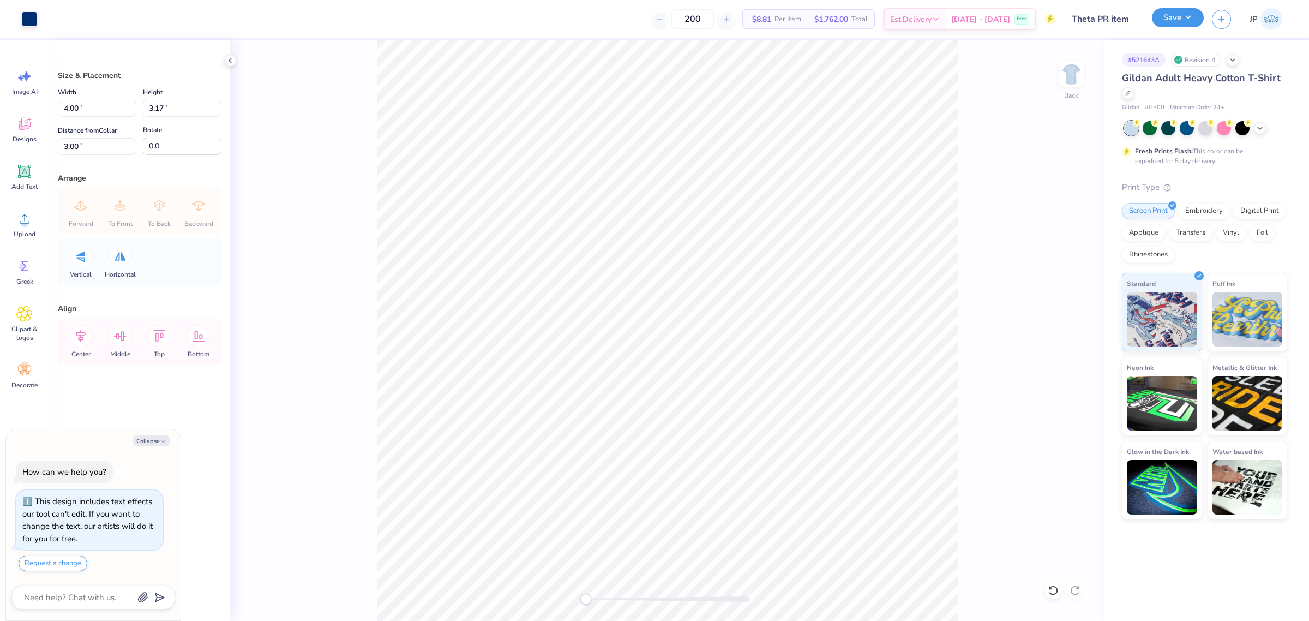
click at [1195, 18] on button "Save" at bounding box center [1178, 17] width 52 height 19
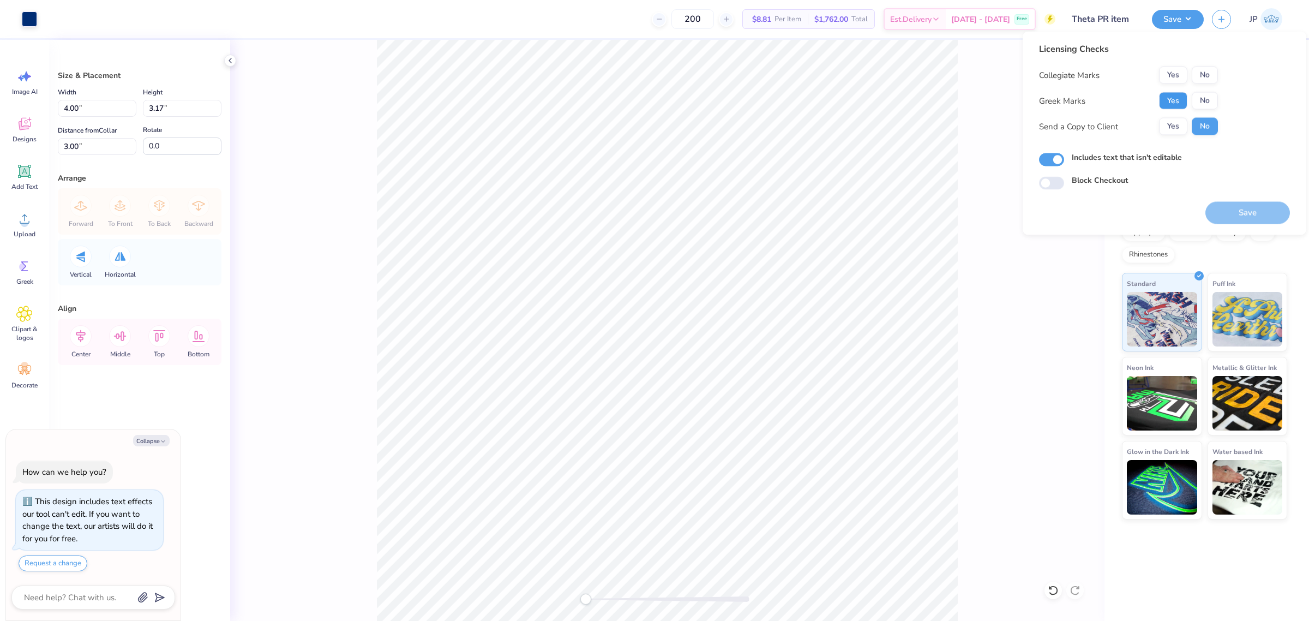
click at [1181, 97] on button "Yes" at bounding box center [1173, 100] width 28 height 17
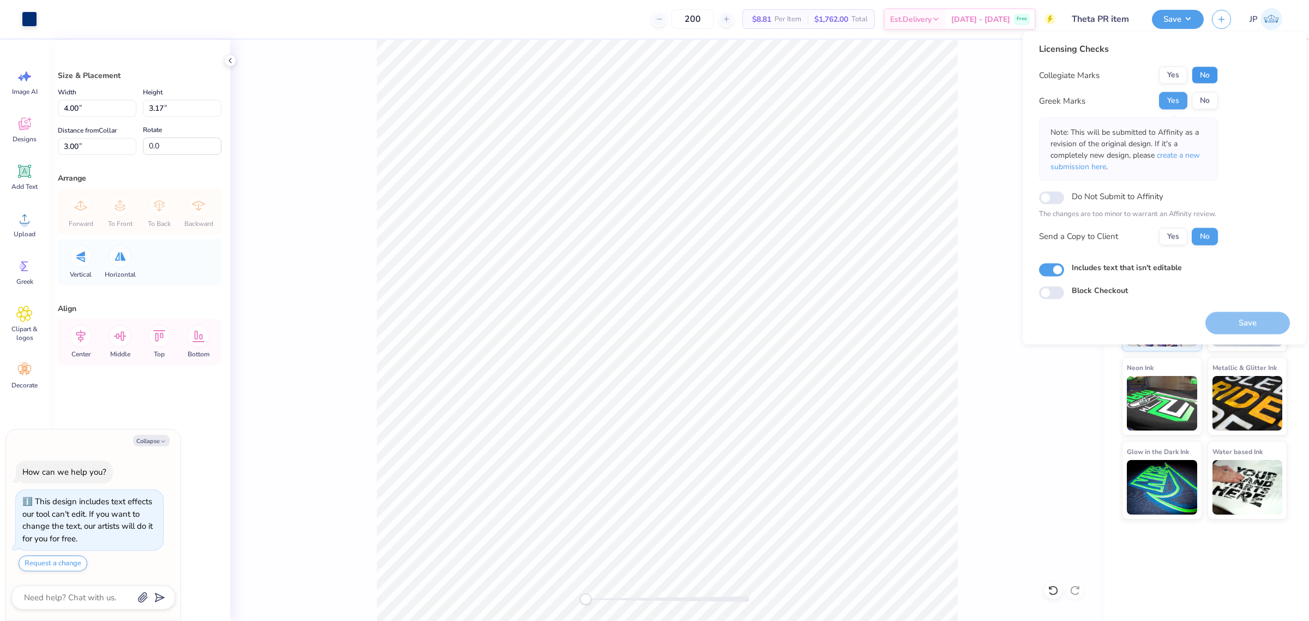
click at [1212, 70] on button "No" at bounding box center [1205, 75] width 26 height 17
click at [1242, 317] on button "Save" at bounding box center [1248, 322] width 85 height 22
type textarea "x"
